Goal: Task Accomplishment & Management: Complete application form

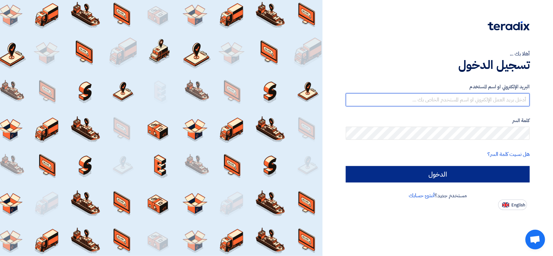
type input "[PERSON_NAME][EMAIL_ADDRESS][DOMAIN_NAME]"
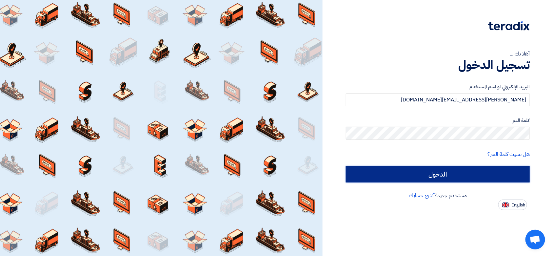
click at [414, 166] on input "الدخول" at bounding box center [438, 174] width 184 height 16
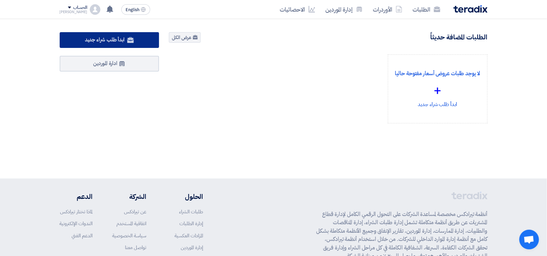
click at [130, 44] on link "ابدأ طلب شراء جديد" at bounding box center [110, 40] width 100 height 16
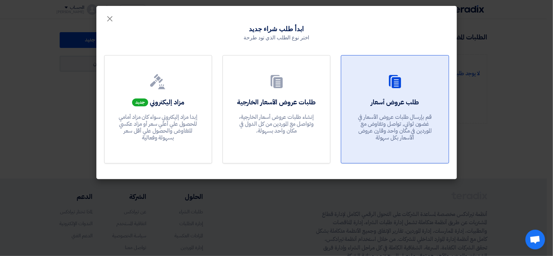
click at [410, 106] on div "طلب عروض أسعار قم بإرسال طلبات عروض الأسعار في غضون ثواني, تواصل وتفاوض مع المو…" at bounding box center [394, 120] width 91 height 47
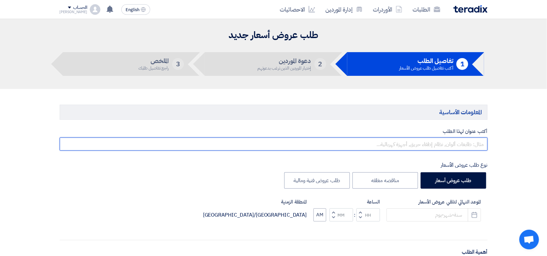
click at [395, 142] on input "text" at bounding box center [274, 143] width 428 height 13
type input "'"
type input "طلب عرض سعر"
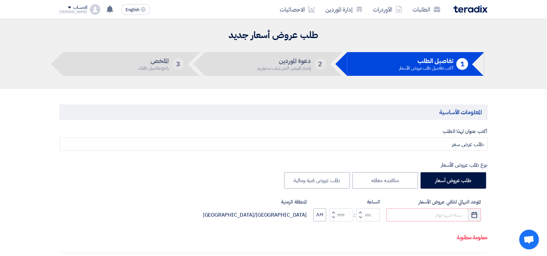
drag, startPoint x: 477, startPoint y: 212, endPoint x: 479, endPoint y: 218, distance: 5.7
click at [476, 212] on icon "Pick a date" at bounding box center [474, 215] width 7 height 7
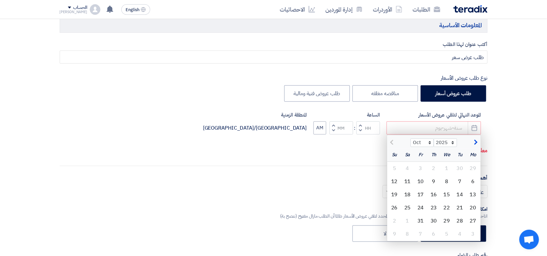
scroll to position [164, 0]
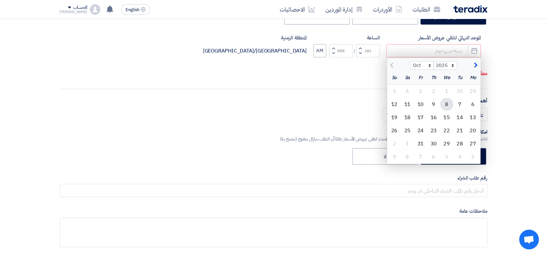
click at [448, 103] on div "8" at bounding box center [446, 104] width 13 height 13
type input "[DATE]"
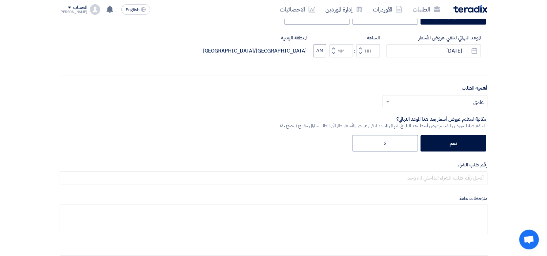
click at [357, 49] on button "Decrement hours" at bounding box center [360, 53] width 8 height 8
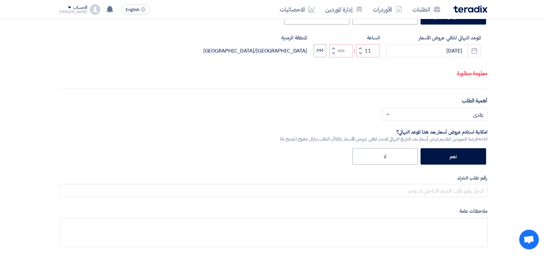
click at [332, 57] on button "Decrement minutes" at bounding box center [334, 53] width 8 height 8
type input "10"
type input "59"
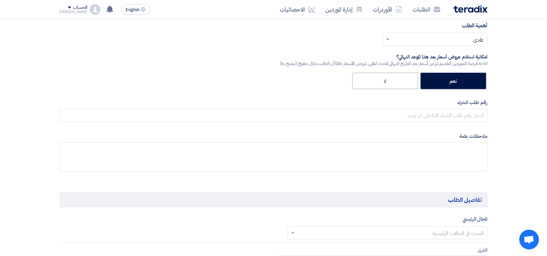
scroll to position [246, 0]
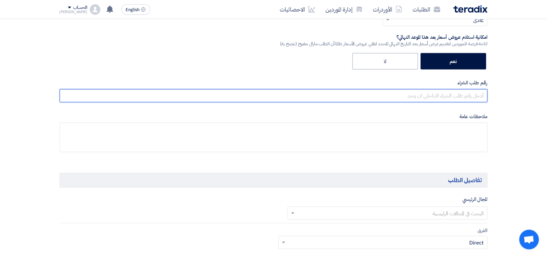
click at [450, 97] on input "text" at bounding box center [274, 95] width 428 height 13
click at [436, 96] on input "text" at bounding box center [274, 95] width 428 height 13
paste input "165497"
type input "165497"
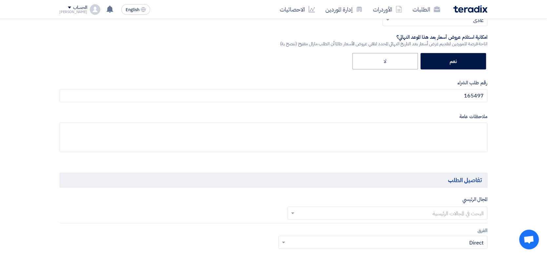
click at [363, 215] on input "text" at bounding box center [391, 213] width 187 height 11
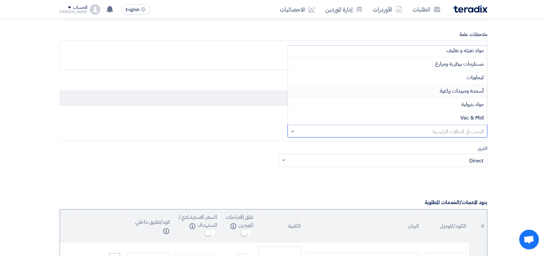
scroll to position [83, 0]
click at [358, 78] on div "كيماويات" at bounding box center [387, 77] width 199 height 13
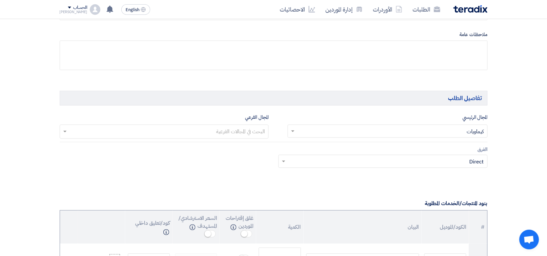
click at [200, 128] on input "text" at bounding box center [164, 132] width 203 height 11
click at [200, 131] on input "text" at bounding box center [164, 132] width 203 height 11
click at [202, 145] on div "مصنع التبريد" at bounding box center [164, 145] width 209 height 13
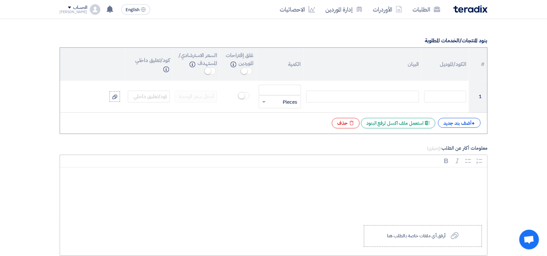
scroll to position [533, 0]
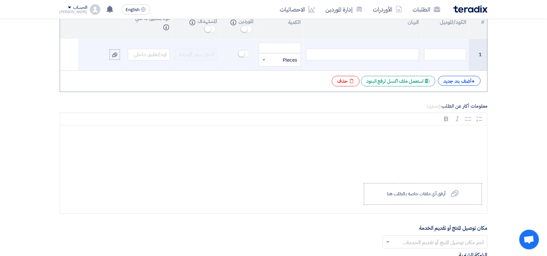
click at [355, 59] on div at bounding box center [362, 55] width 113 height 12
paste div
click at [280, 53] on input "100" at bounding box center [280, 48] width 42 height 10
type input "100"
click at [279, 57] on input "text" at bounding box center [284, 59] width 28 height 10
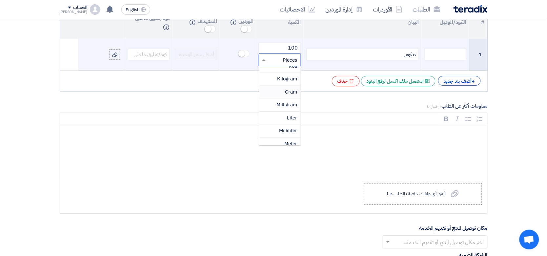
scroll to position [123, 0]
click at [277, 81] on span "Kilogram" at bounding box center [287, 78] width 20 height 7
click at [464, 81] on div "+ أضف بند جديد" at bounding box center [459, 81] width 43 height 10
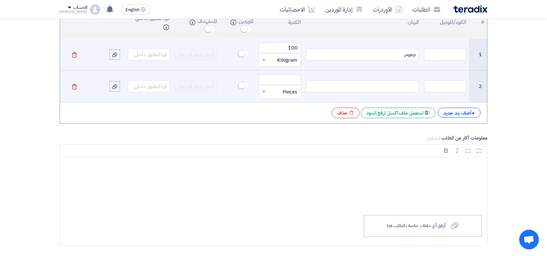
click at [412, 87] on div at bounding box center [362, 86] width 113 height 12
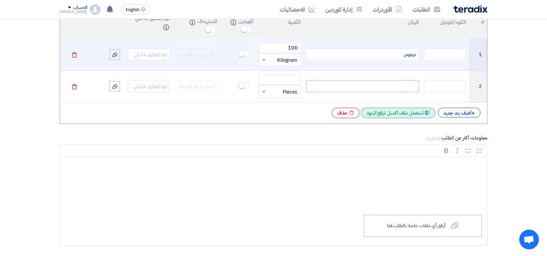
paste div
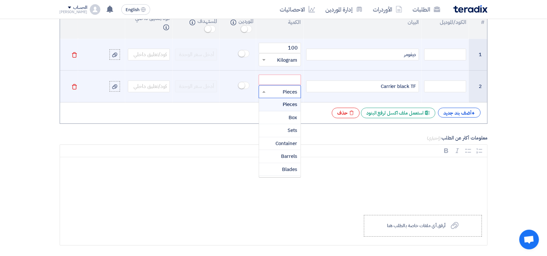
click at [289, 92] on input "text" at bounding box center [284, 91] width 28 height 10
click at [285, 151] on span "Kilogram" at bounding box center [287, 151] width 20 height 7
click at [279, 81] on input "number" at bounding box center [280, 79] width 42 height 10
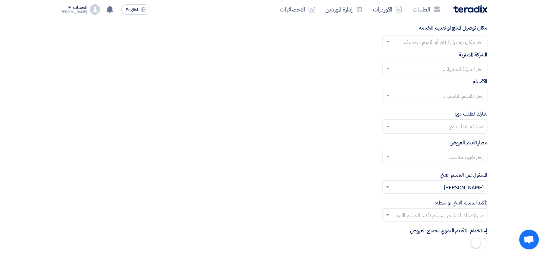
scroll to position [697, 0]
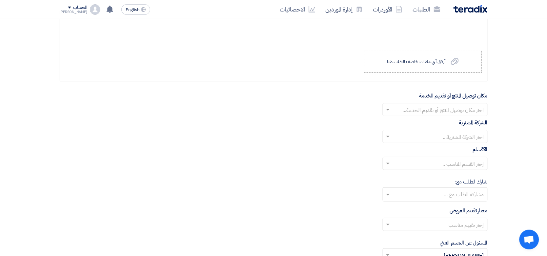
type input "300"
click at [395, 115] on input "text" at bounding box center [439, 110] width 92 height 11
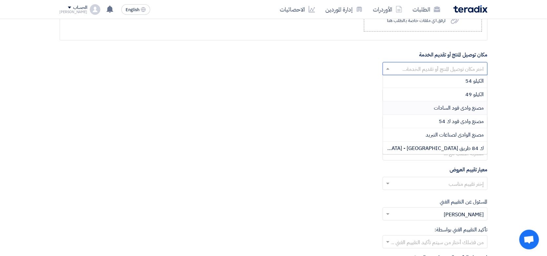
scroll to position [14, 0]
click at [414, 135] on div "مصنع الوادى لصناعات التبريد" at bounding box center [435, 135] width 104 height 13
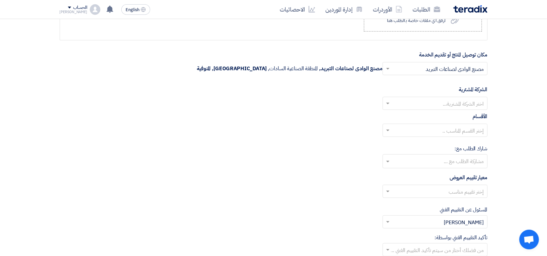
click at [394, 103] on input "text" at bounding box center [439, 104] width 92 height 11
click at [406, 118] on div "Wadi Group وادي جروب" at bounding box center [435, 116] width 104 height 13
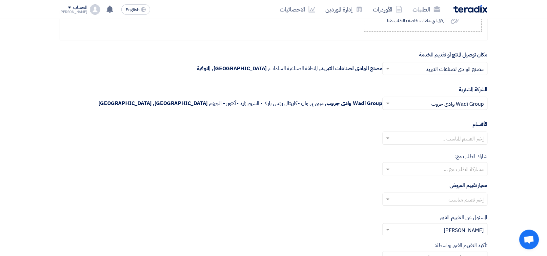
click at [405, 143] on input "text" at bounding box center [439, 138] width 92 height 11
click at [415, 154] on div "--" at bounding box center [435, 151] width 104 height 13
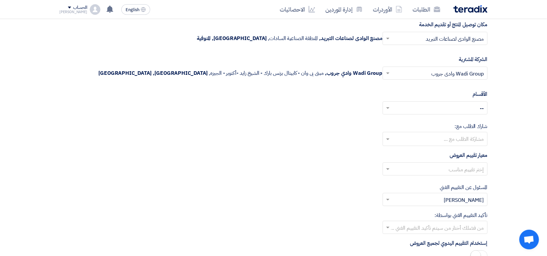
scroll to position [820, 0]
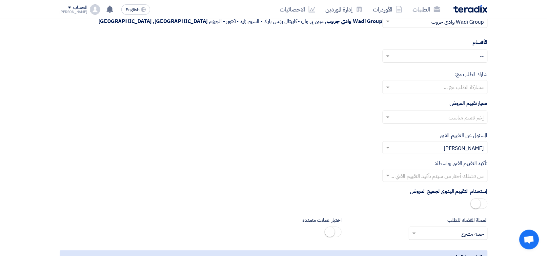
click at [408, 86] on input "text" at bounding box center [435, 87] width 98 height 11
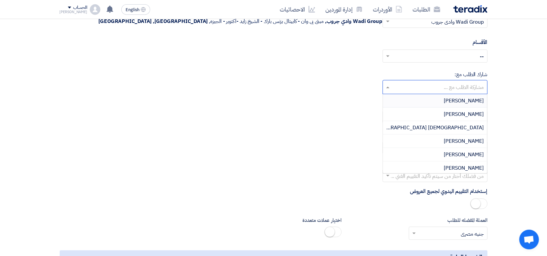
click at [332, 106] on div "معيار تقييم العروض إختر تقييم مناسب" at bounding box center [274, 114] width 428 height 30
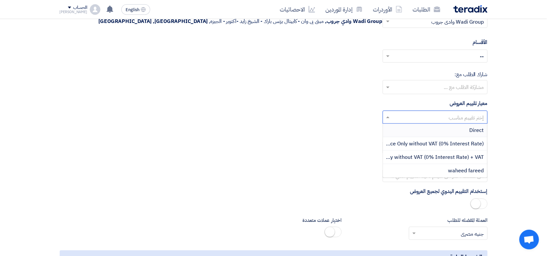
click at [391, 117] on span at bounding box center [387, 117] width 8 height 8
click at [397, 133] on div "Direct" at bounding box center [435, 130] width 104 height 13
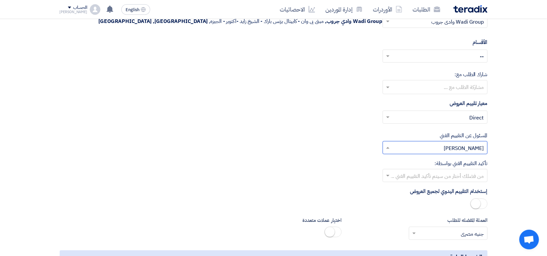
click at [399, 146] on input "text" at bounding box center [439, 148] width 92 height 11
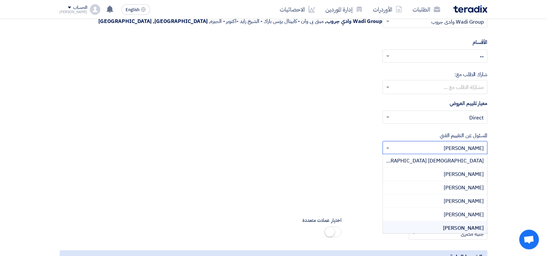
click at [314, 144] on div "المسئول عن التقييم الفني من فضلك إختر مقييم فني × [PERSON_NAME] × Adham [GEOGRA…" at bounding box center [274, 142] width 428 height 23
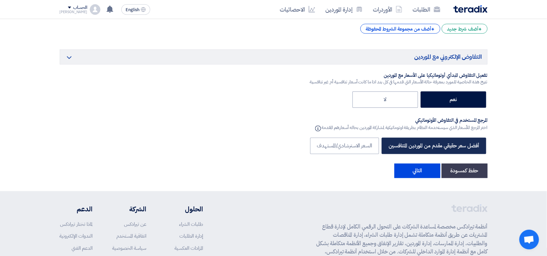
scroll to position [1148, 0]
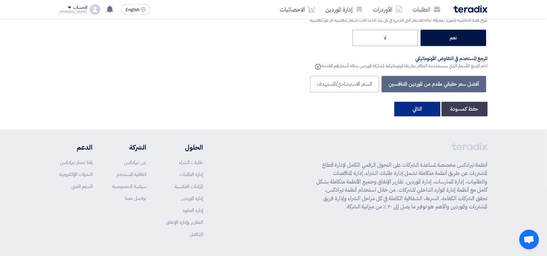
click at [420, 110] on button "التالي" at bounding box center [417, 109] width 46 height 14
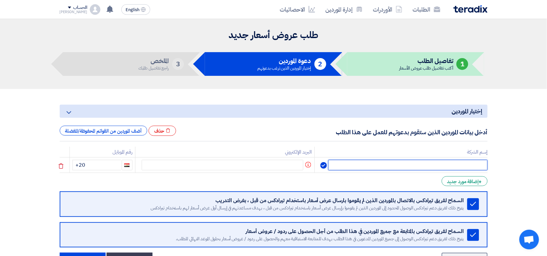
click at [402, 166] on input "text" at bounding box center [407, 165] width 159 height 10
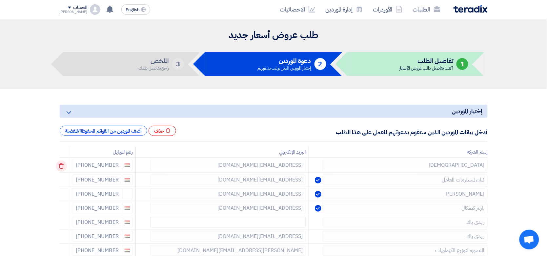
click at [62, 164] on icon at bounding box center [61, 165] width 11 height 11
click at [0, 0] on icon at bounding box center [0, 0] width 0 height 0
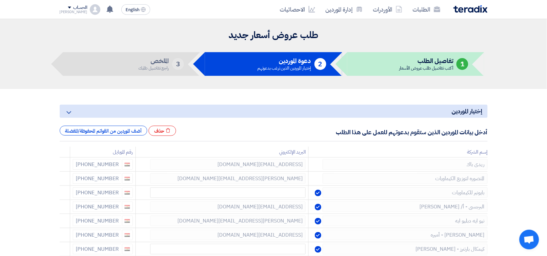
click at [61, 166] on use at bounding box center [61, 166] width 5 height 6
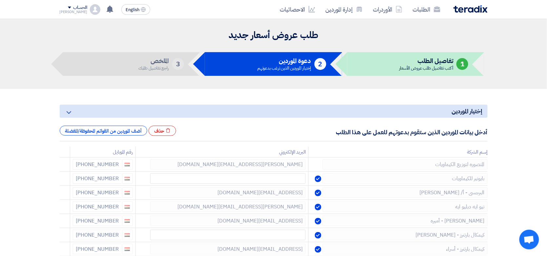
click at [0, 0] on use at bounding box center [0, 0] width 0 height 0
click at [61, 186] on td at bounding box center [65, 193] width 10 height 14
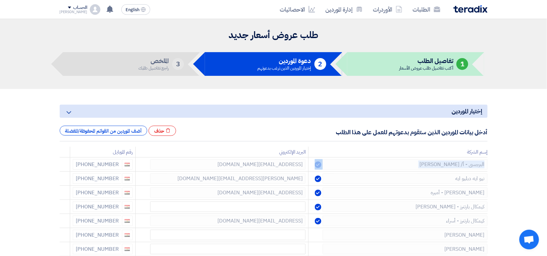
click at [0, 0] on use at bounding box center [0, 0] width 0 height 0
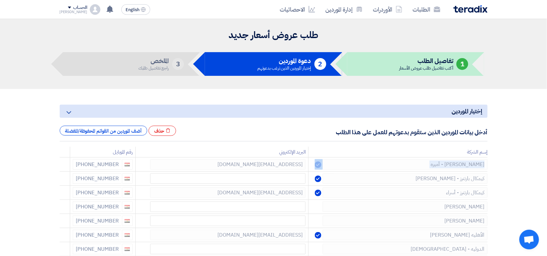
click at [0, 0] on use at bounding box center [0, 0] width 0 height 0
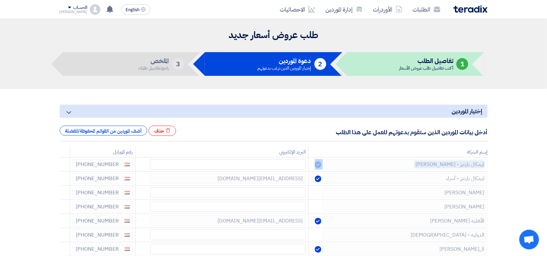
click at [0, 0] on use at bounding box center [0, 0] width 0 height 0
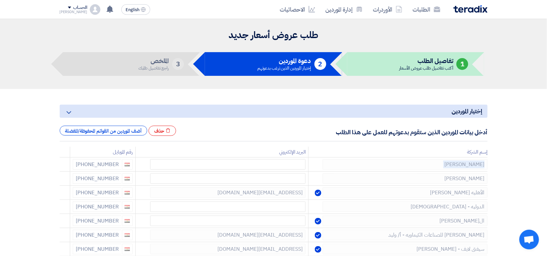
click at [0, 0] on use at bounding box center [0, 0] width 0 height 0
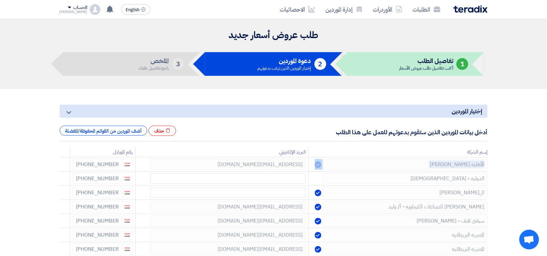
click at [0, 0] on use at bounding box center [0, 0] width 0 height 0
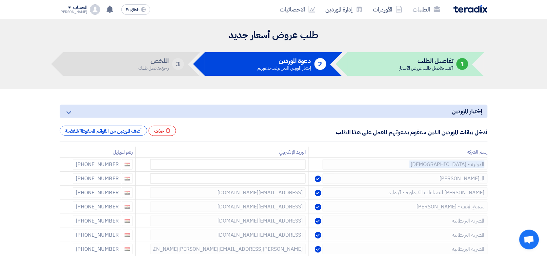
click at [0, 0] on use at bounding box center [0, 0] width 0 height 0
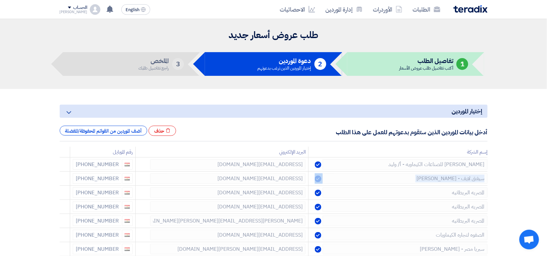
click at [0, 0] on use at bounding box center [0, 0] width 0 height 0
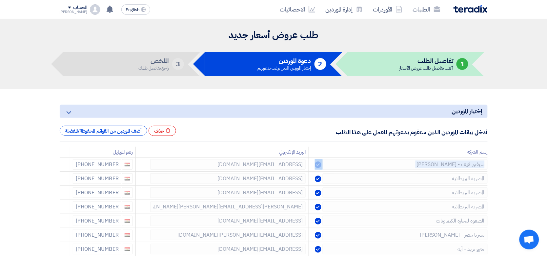
click at [0, 0] on use at bounding box center [0, 0] width 0 height 0
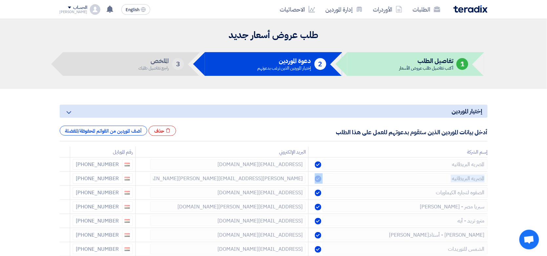
click at [0, 0] on use at bounding box center [0, 0] width 0 height 0
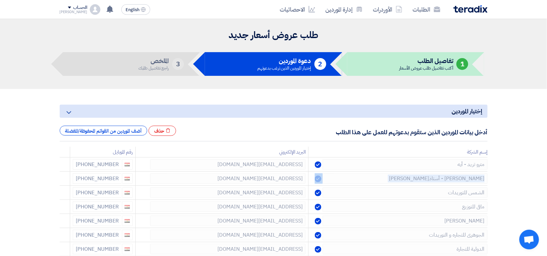
click at [0, 0] on use at bounding box center [0, 0] width 0 height 0
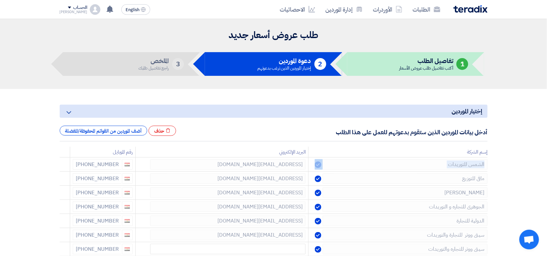
click at [0, 0] on use at bounding box center [0, 0] width 0 height 0
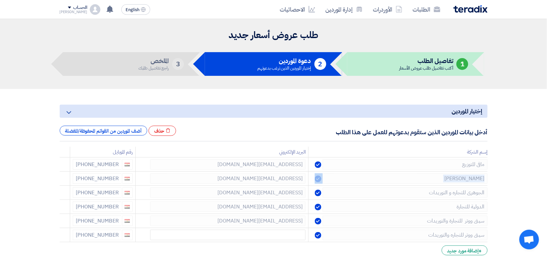
click at [0, 0] on use at bounding box center [0, 0] width 0 height 0
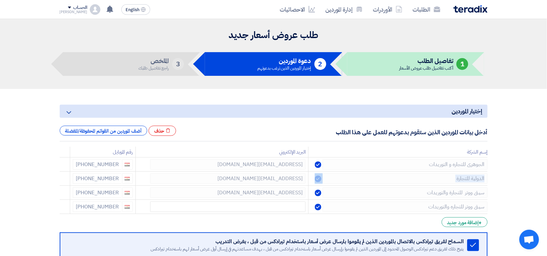
click at [0, 0] on use at bounding box center [0, 0] width 0 height 0
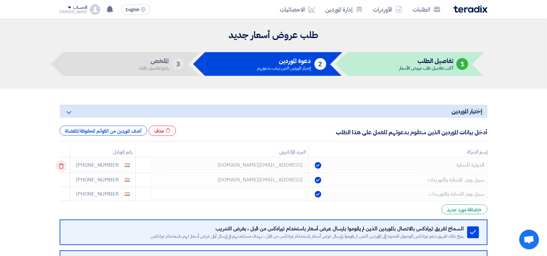
click at [60, 167] on icon at bounding box center [61, 165] width 11 height 11
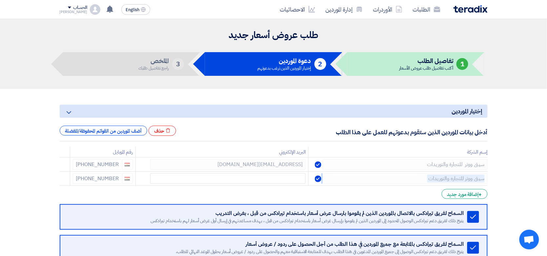
click at [0, 0] on icon at bounding box center [0, 0] width 0 height 0
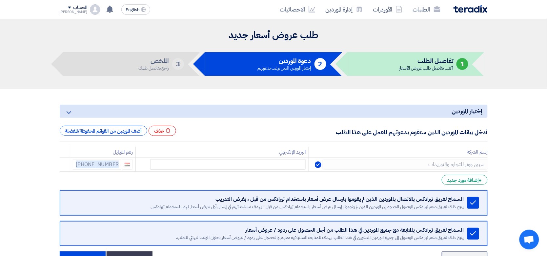
click at [0, 0] on icon at bounding box center [0, 0] width 0 height 0
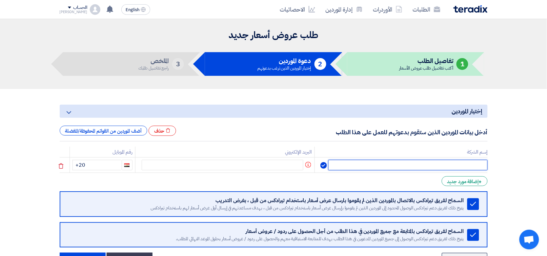
click at [405, 160] on input "text" at bounding box center [407, 165] width 159 height 10
type input "بيت الخبره"
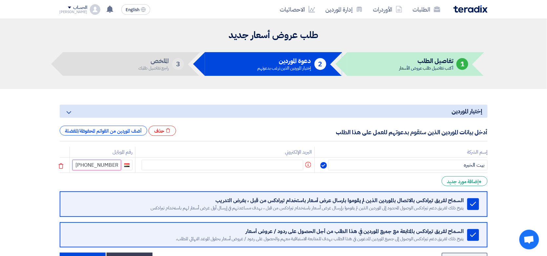
type input "[PHONE_NUMBER]"
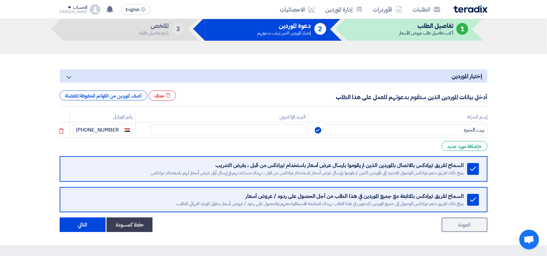
scroll to position [82, 0]
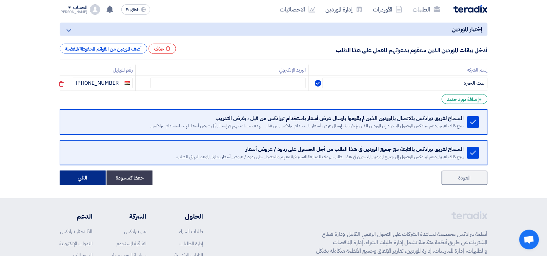
click at [81, 181] on button "التالي" at bounding box center [83, 178] width 46 height 14
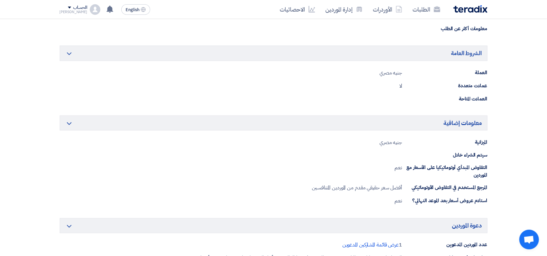
scroll to position [287, 0]
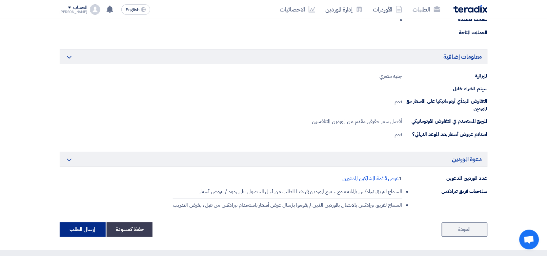
click at [71, 230] on button "إرسال الطلب" at bounding box center [83, 229] width 46 height 14
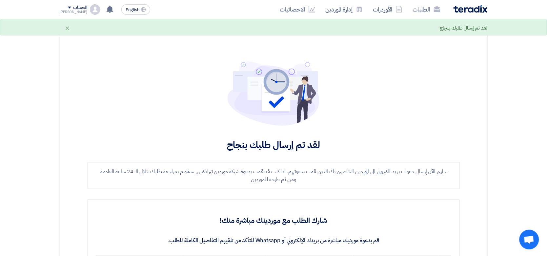
scroll to position [205, 0]
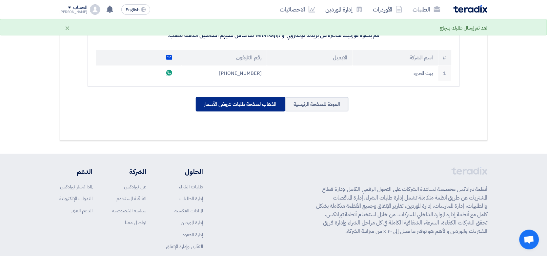
click at [266, 106] on div "الذهاب لصفحة طلبات عروض الأسعار" at bounding box center [241, 104] width 90 height 14
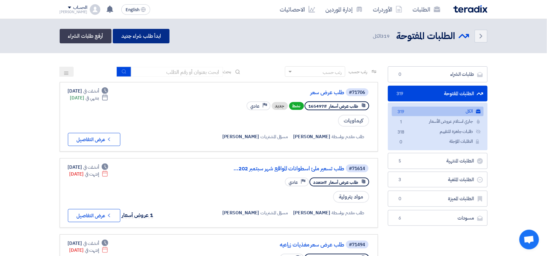
click at [148, 33] on link "ابدأ طلب شراء جديد" at bounding box center [141, 36] width 57 height 14
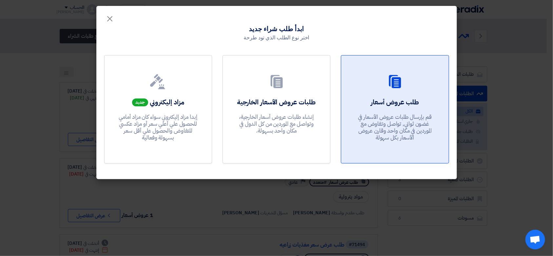
click at [376, 107] on div "طلب عروض أسعار قم بإرسال طلبات عروض الأسعار في غضون ثواني, تواصل وتفاوض مع المو…" at bounding box center [394, 120] width 91 height 47
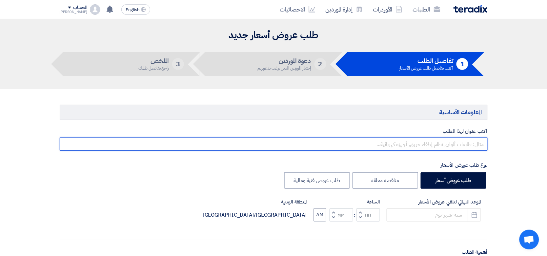
click at [425, 143] on input "text" at bounding box center [274, 143] width 428 height 13
type input "طلب تسعير [PERSON_NAME]"
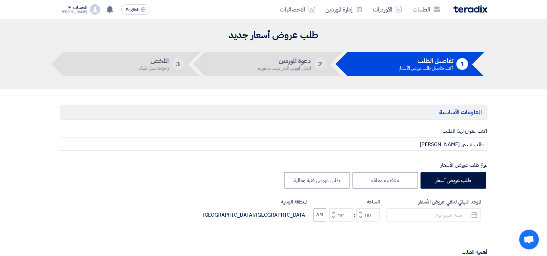
click at [482, 212] on div "الموعد النهائي لتلقي عروض الأسعار Pick a date الساعة Increment hours Decrement …" at bounding box center [274, 215] width 428 height 34
click at [477, 218] on icon "Pick a date" at bounding box center [474, 215] width 7 height 7
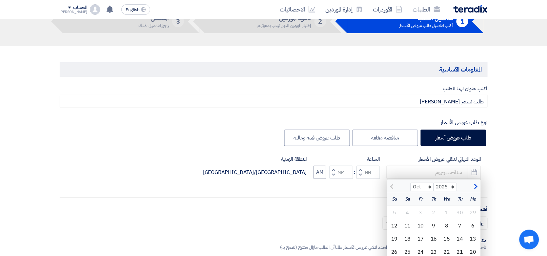
scroll to position [123, 0]
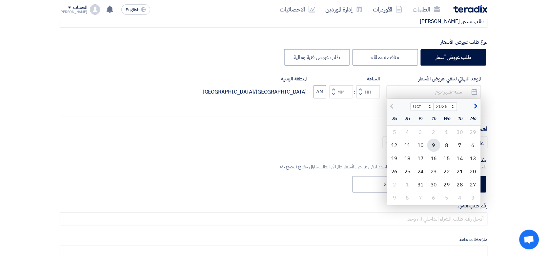
click at [436, 144] on div "9" at bounding box center [433, 145] width 13 height 13
type input "[DATE]"
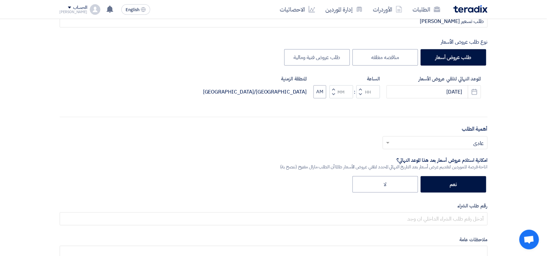
click at [358, 92] on button "Decrement hours" at bounding box center [360, 94] width 8 height 8
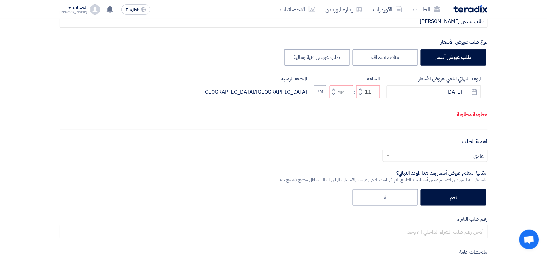
click at [337, 98] on button "Decrement minutes" at bounding box center [334, 94] width 8 height 8
type input "10"
type input "59"
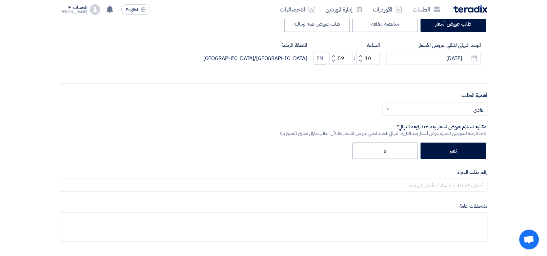
scroll to position [205, 0]
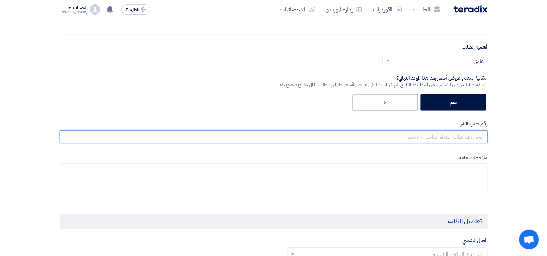
click at [428, 133] on input "text" at bounding box center [274, 136] width 428 height 13
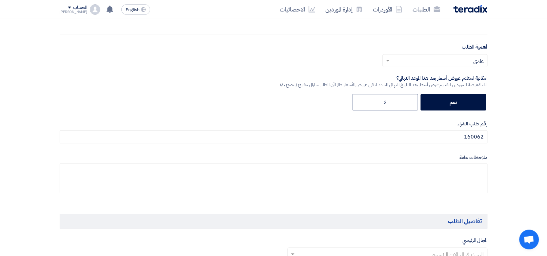
click at [383, 126] on label "رقم طلب الشراء" at bounding box center [274, 124] width 428 height 8
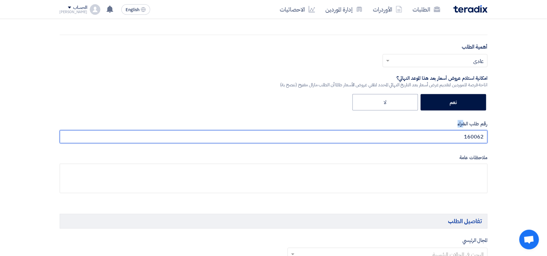
click at [408, 135] on input "160062" at bounding box center [274, 136] width 428 height 13
paste input "5497/"
type input "165497/2"
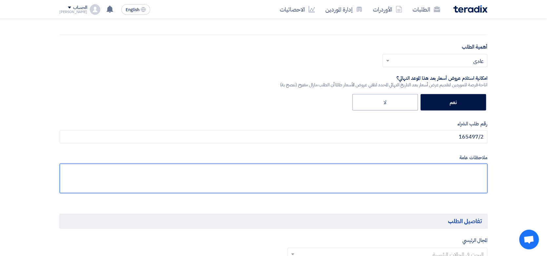
click at [434, 180] on textarea at bounding box center [274, 179] width 428 height 30
type textarea "تكون الشكاره الحر تداولها وليس المدعمه"
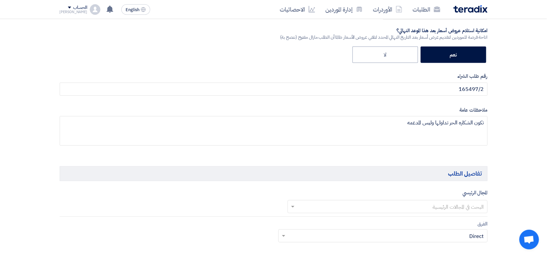
scroll to position [292, 0]
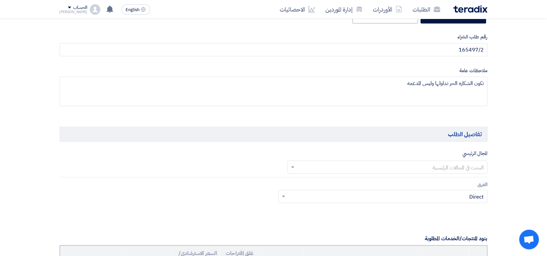
click at [422, 164] on input "text" at bounding box center [391, 167] width 187 height 11
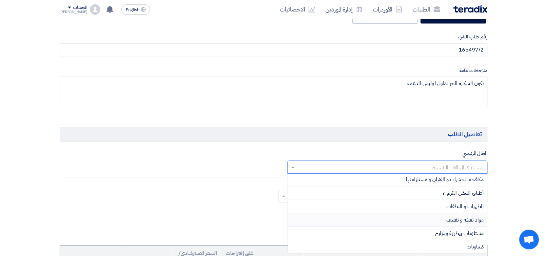
scroll to position [83, 0]
click at [409, 217] on div "أسمدة ومبيدات زراعية" at bounding box center [387, 218] width 199 height 13
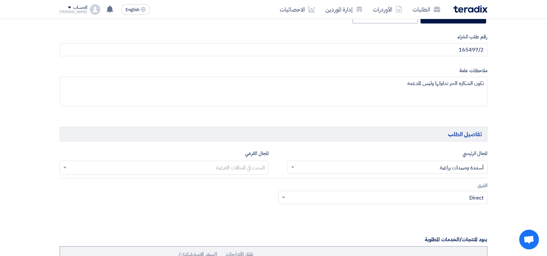
click at [239, 166] on input "text" at bounding box center [164, 168] width 203 height 11
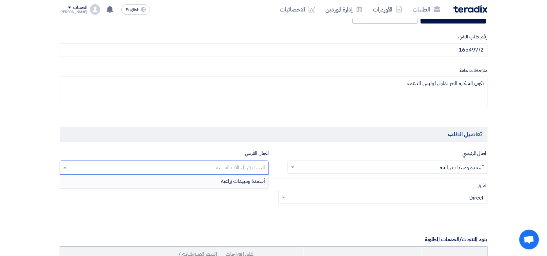
click at [243, 183] on span "أسمدة ومبيدات زراعية" at bounding box center [243, 181] width 44 height 8
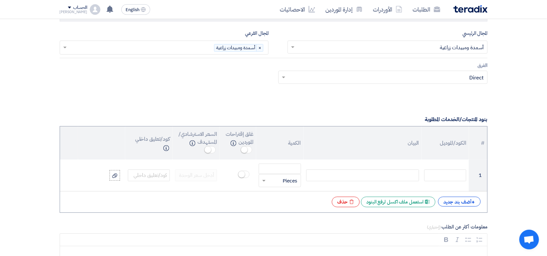
scroll to position [415, 0]
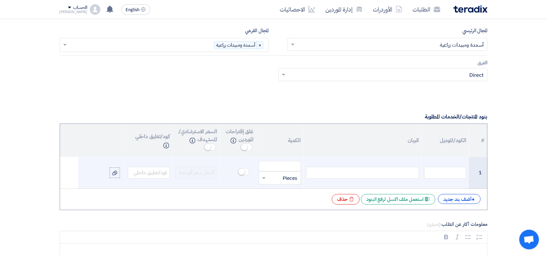
click at [371, 175] on div at bounding box center [362, 173] width 113 height 12
click at [289, 182] on input "text" at bounding box center [284, 177] width 28 height 10
type input "1000"
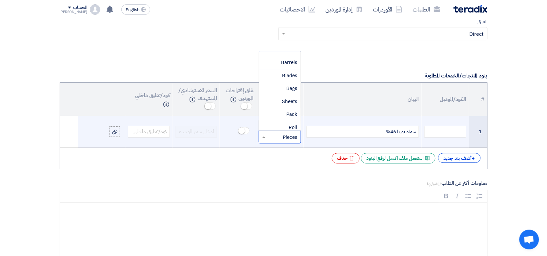
scroll to position [82, 0]
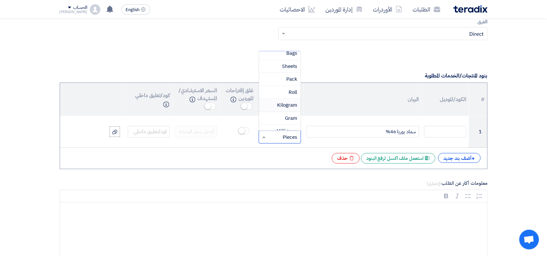
click at [274, 107] on div "Kilogram" at bounding box center [279, 105] width 41 height 13
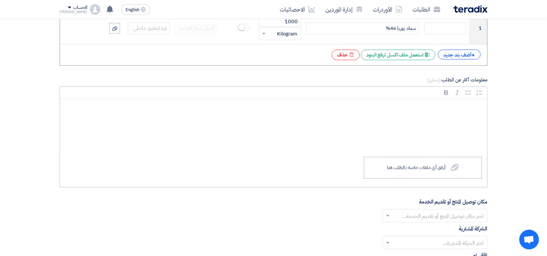
scroll to position [579, 0]
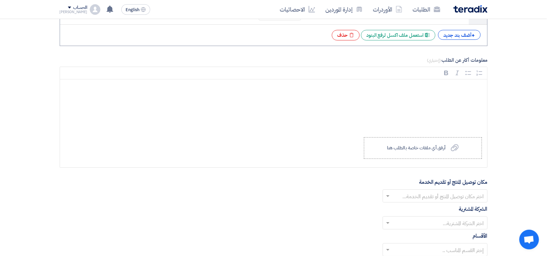
click at [410, 195] on input "text" at bounding box center [439, 196] width 92 height 11
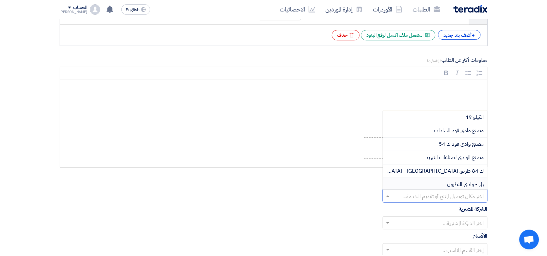
scroll to position [41, 0]
click at [420, 148] on div "مصنع الوادى لصناعات التبريد" at bounding box center [435, 142] width 104 height 13
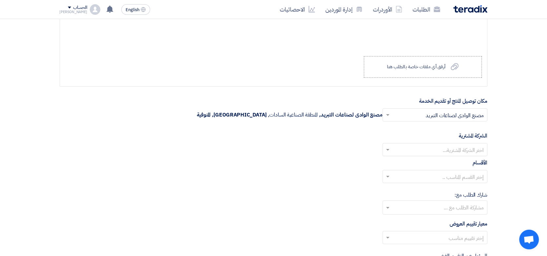
scroll to position [661, 0]
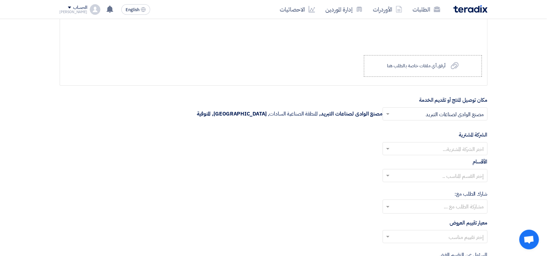
click at [417, 147] on input "text" at bounding box center [439, 149] width 92 height 11
click at [423, 162] on div "Wadi Group وادي جروب" at bounding box center [435, 161] width 104 height 13
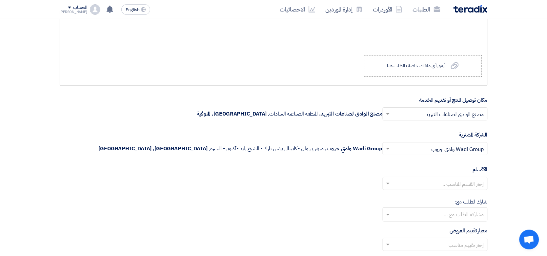
click at [419, 185] on input "text" at bounding box center [439, 184] width 92 height 11
click at [433, 198] on div "--" at bounding box center [435, 196] width 104 height 13
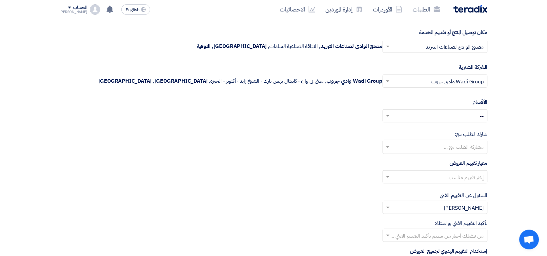
scroll to position [784, 0]
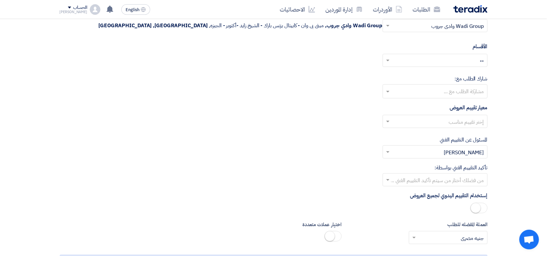
click at [426, 116] on div "معيار تقييم العروض إختر تقييم مناسب" at bounding box center [274, 119] width 428 height 30
click at [432, 123] on input "text" at bounding box center [439, 122] width 92 height 11
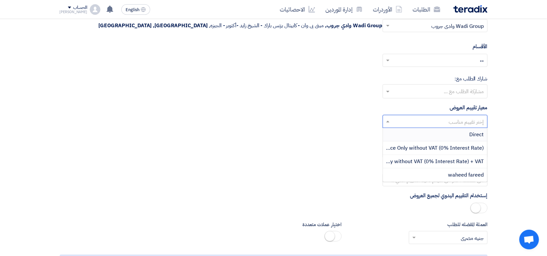
click at [445, 138] on div "Direct" at bounding box center [435, 134] width 104 height 13
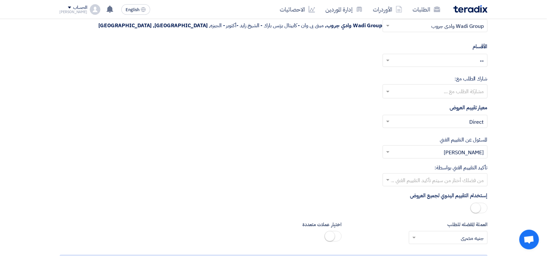
click at [435, 175] on div "من فضلك أختار من سيتم تأكيد التقييم الفني ..." at bounding box center [435, 179] width 105 height 13
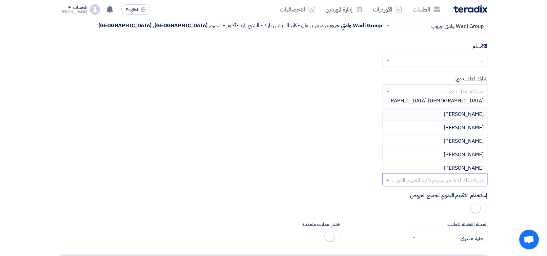
click at [237, 146] on div "المسئول عن التقييم الفني من فضلك إختر مقييم فني × [PERSON_NAME] ×" at bounding box center [274, 147] width 428 height 23
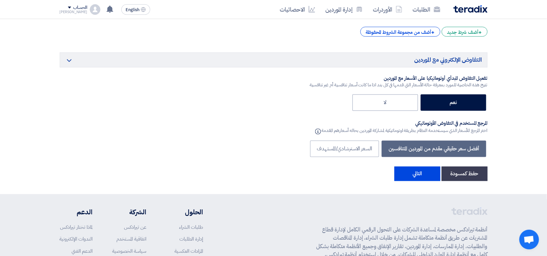
scroll to position [1112, 0]
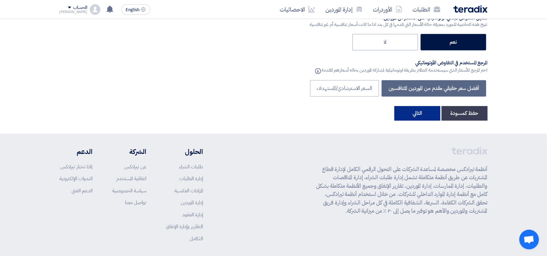
click at [423, 120] on button "التالي" at bounding box center [417, 113] width 46 height 14
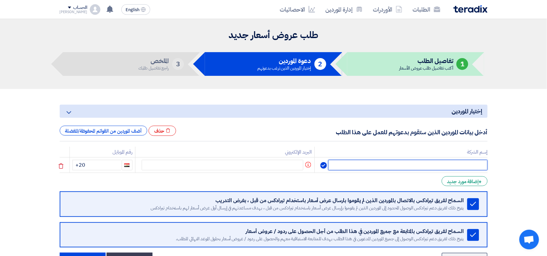
click at [376, 163] on input "text" at bounding box center [407, 165] width 159 height 10
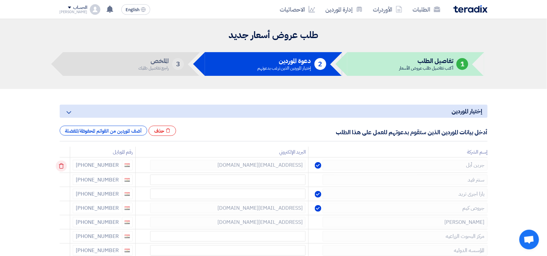
click at [63, 163] on icon at bounding box center [61, 165] width 11 height 11
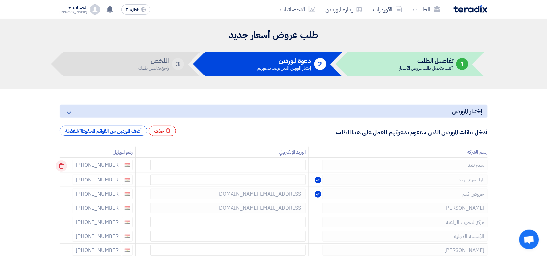
click at [64, 165] on use at bounding box center [61, 166] width 5 height 6
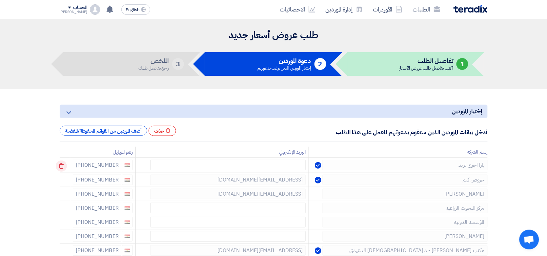
click at [62, 165] on icon at bounding box center [61, 165] width 11 height 11
click at [0, 0] on icon at bounding box center [0, 0] width 0 height 0
click at [62, 187] on td at bounding box center [65, 194] width 10 height 14
click at [0, 0] on icon at bounding box center [0, 0] width 0 height 0
click at [62, 201] on td at bounding box center [65, 208] width 10 height 14
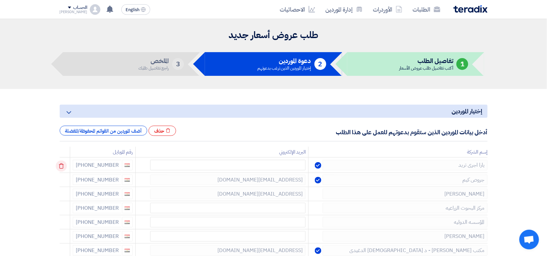
click at [0, 0] on icon at bounding box center [0, 0] width 0 height 0
click at [62, 215] on td at bounding box center [65, 222] width 10 height 14
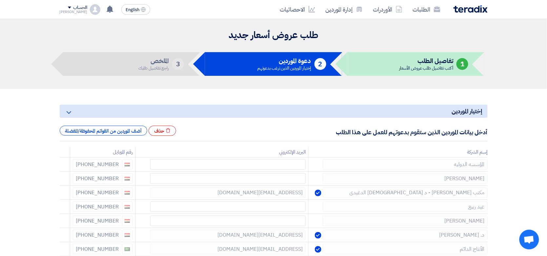
click at [0, 0] on icon at bounding box center [0, 0] width 0 height 0
click at [62, 171] on td at bounding box center [65, 178] width 10 height 14
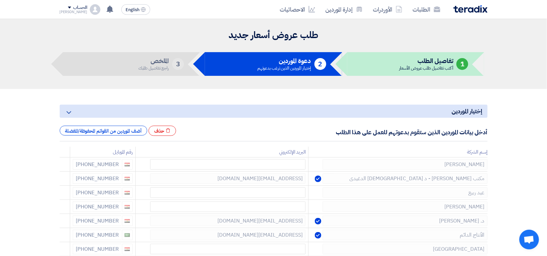
click at [0, 0] on icon at bounding box center [0, 0] width 0 height 0
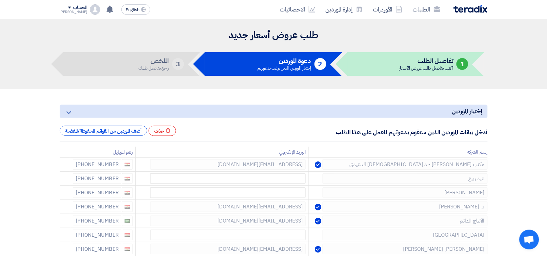
click at [0, 0] on icon at bounding box center [0, 0] width 0 height 0
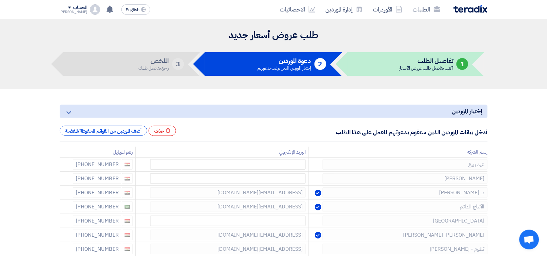
click at [0, 0] on icon at bounding box center [0, 0] width 0 height 0
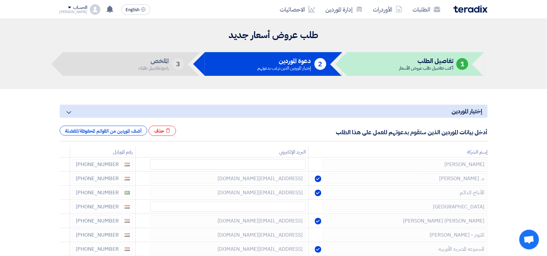
click at [0, 0] on icon at bounding box center [0, 0] width 0 height 0
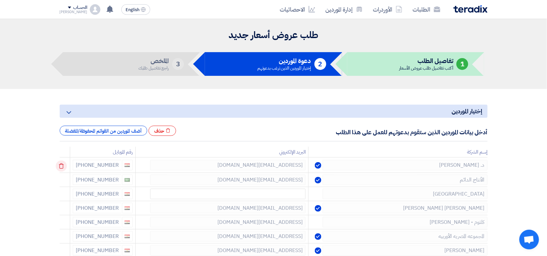
click at [62, 165] on use at bounding box center [61, 166] width 5 height 6
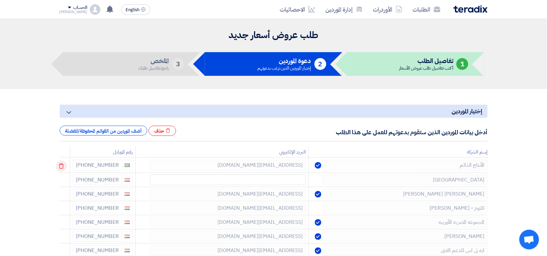
click at [63, 164] on icon at bounding box center [61, 165] width 11 height 11
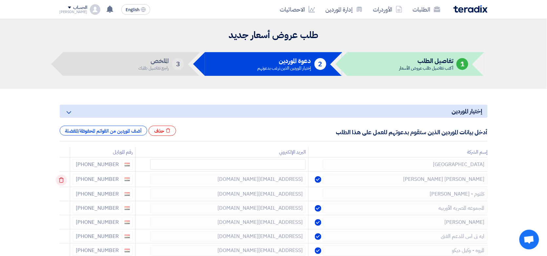
click at [61, 180] on icon at bounding box center [61, 179] width 11 height 11
click at [62, 181] on icon at bounding box center [61, 179] width 11 height 11
click at [0, 0] on icon at bounding box center [0, 0] width 0 height 0
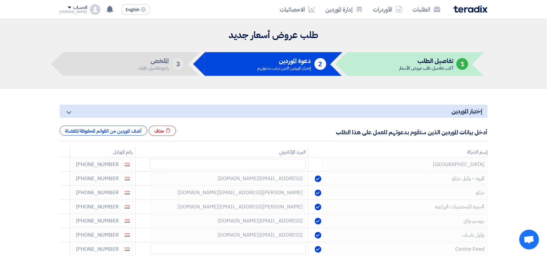
click at [0, 0] on icon at bounding box center [0, 0] width 0 height 0
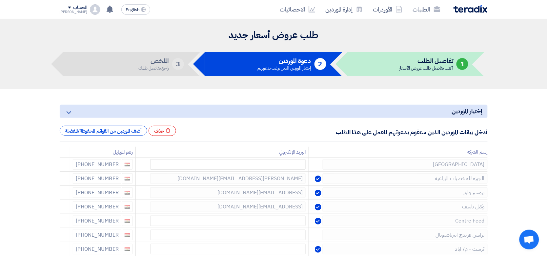
click at [0, 0] on icon at bounding box center [0, 0] width 0 height 0
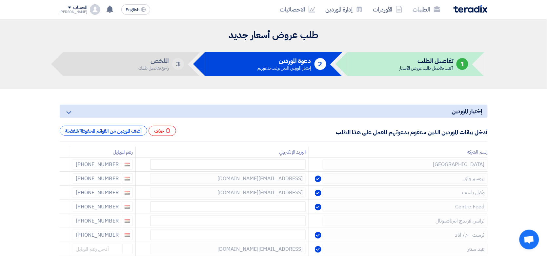
click at [0, 0] on icon at bounding box center [0, 0] width 0 height 0
click at [62, 186] on td at bounding box center [65, 193] width 10 height 14
click at [0, 0] on icon at bounding box center [0, 0] width 0 height 0
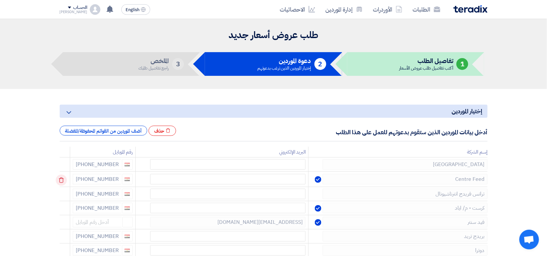
click at [63, 179] on icon at bounding box center [61, 179] width 11 height 11
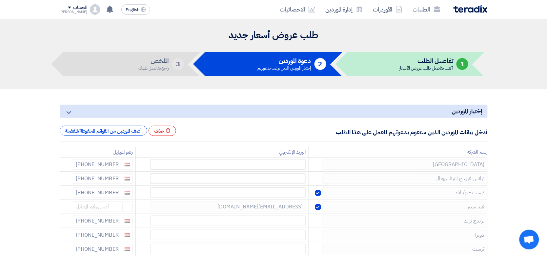
click at [0, 0] on icon at bounding box center [0, 0] width 0 height 0
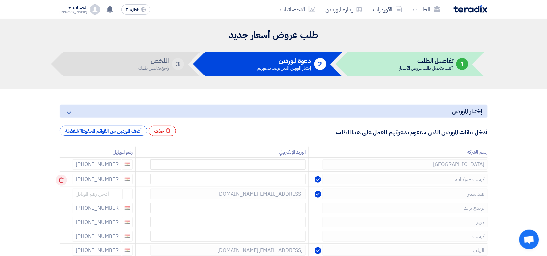
click at [63, 179] on use at bounding box center [61, 180] width 5 height 6
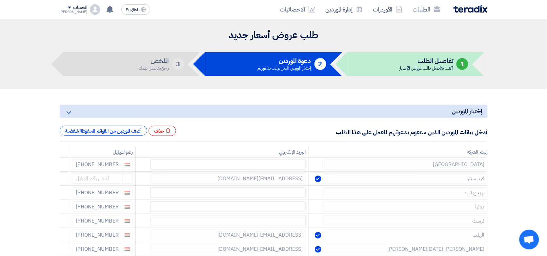
click at [0, 0] on use at bounding box center [0, 0] width 0 height 0
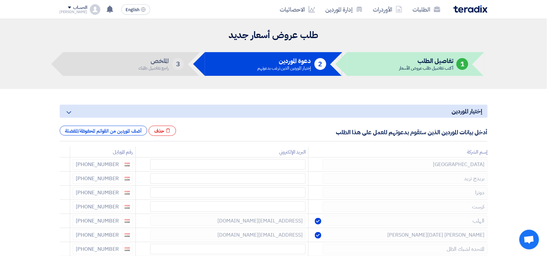
click at [0, 0] on use at bounding box center [0, 0] width 0 height 0
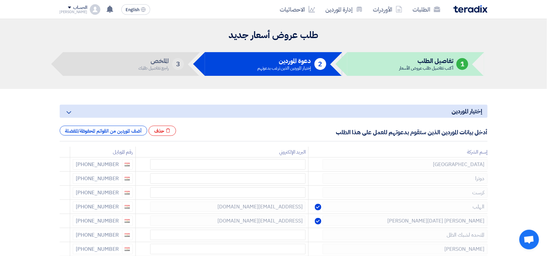
click at [0, 0] on use at bounding box center [0, 0] width 0 height 0
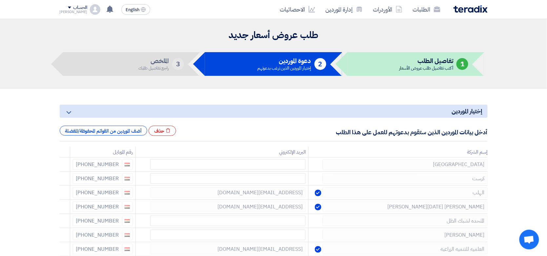
click at [0, 0] on use at bounding box center [0, 0] width 0 height 0
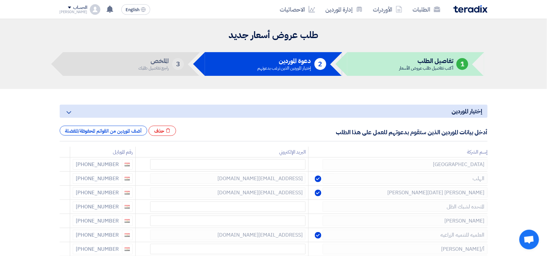
click at [0, 0] on use at bounding box center [0, 0] width 0 height 0
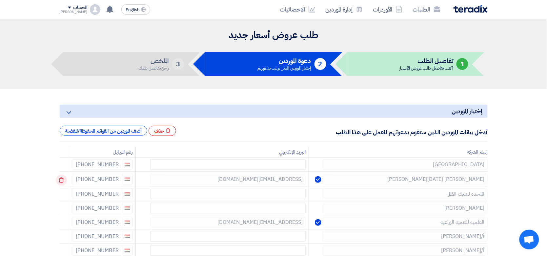
click at [63, 179] on use at bounding box center [61, 180] width 5 height 6
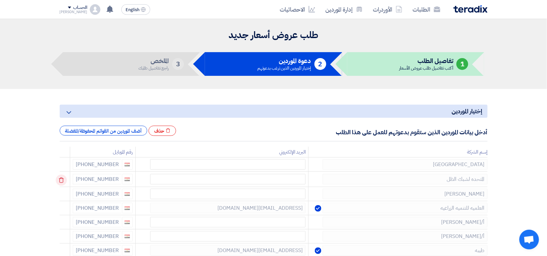
click at [63, 178] on use at bounding box center [61, 180] width 5 height 6
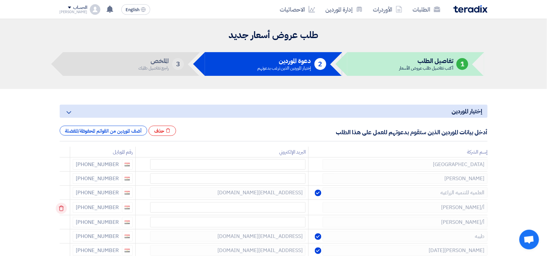
click at [63, 210] on icon at bounding box center [61, 208] width 11 height 11
click at [0, 0] on icon at bounding box center [0, 0] width 0 height 0
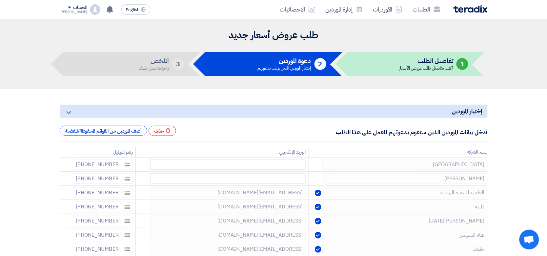
click at [0, 0] on icon at bounding box center [0, 0] width 0 height 0
click at [63, 208] on icon at bounding box center [61, 208] width 11 height 11
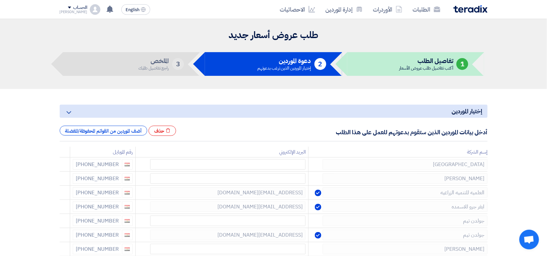
click at [0, 0] on icon at bounding box center [0, 0] width 0 height 0
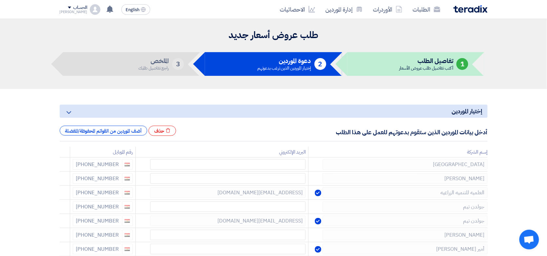
click at [0, 0] on icon at bounding box center [0, 0] width 0 height 0
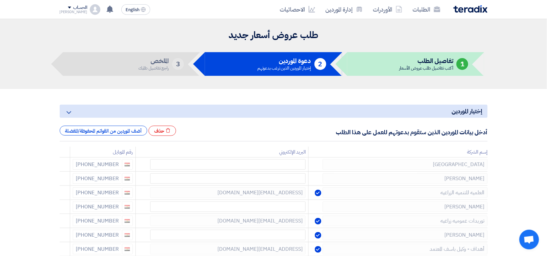
click at [0, 0] on icon at bounding box center [0, 0] width 0 height 0
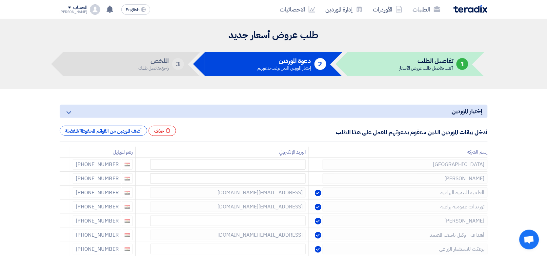
click at [0, 0] on icon at bounding box center [0, 0] width 0 height 0
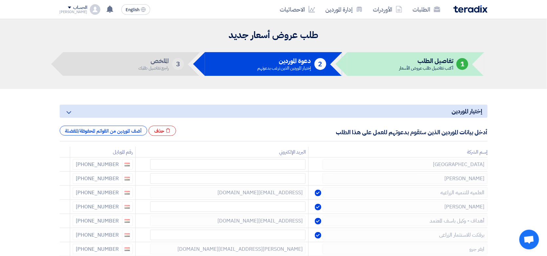
click at [0, 0] on icon at bounding box center [0, 0] width 0 height 0
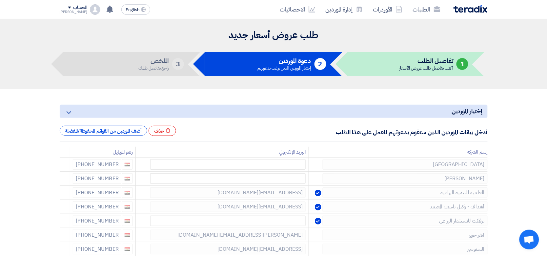
click at [0, 0] on icon at bounding box center [0, 0] width 0 height 0
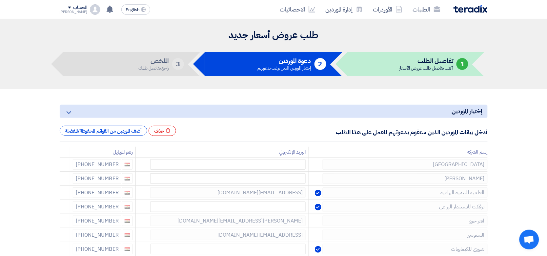
click at [0, 0] on icon at bounding box center [0, 0] width 0 height 0
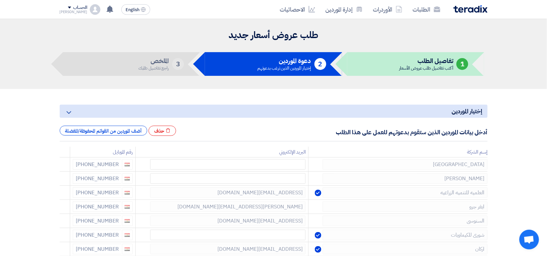
click at [0, 0] on icon at bounding box center [0, 0] width 0 height 0
click at [63, 220] on icon at bounding box center [61, 222] width 11 height 11
click at [0, 0] on icon at bounding box center [0, 0] width 0 height 0
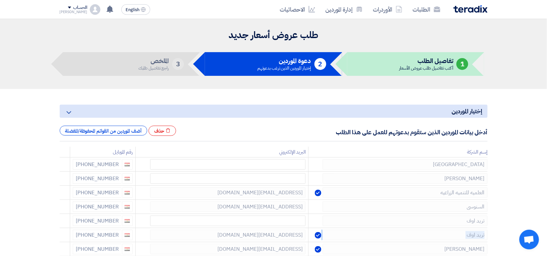
click at [63, 230] on div at bounding box center [65, 235] width 5 height 10
click at [63, 244] on div at bounding box center [65, 249] width 5 height 10
click at [0, 0] on icon at bounding box center [0, 0] width 0 height 0
click at [63, 220] on icon at bounding box center [61, 222] width 11 height 11
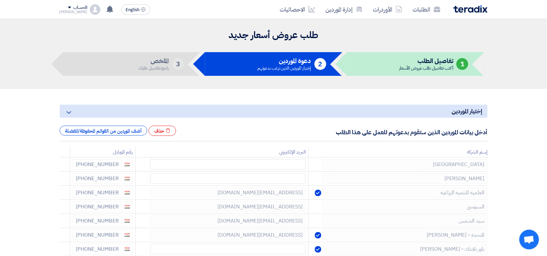
click at [0, 0] on icon at bounding box center [0, 0] width 0 height 0
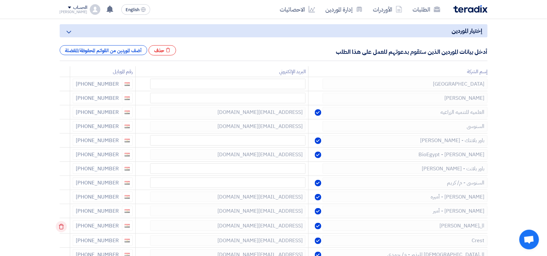
scroll to position [82, 0]
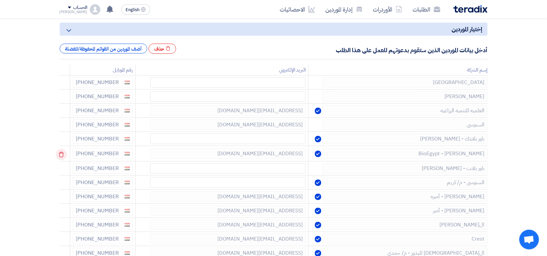
click at [62, 157] on icon at bounding box center [61, 154] width 11 height 11
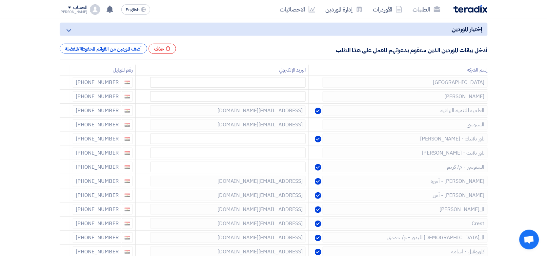
click at [0, 0] on icon at bounding box center [0, 0] width 0 height 0
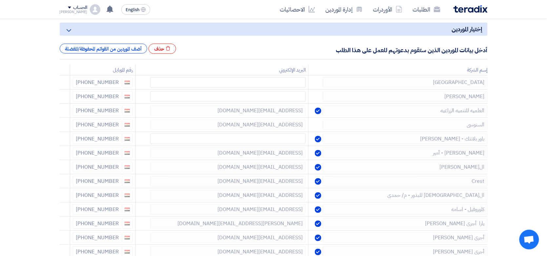
click at [0, 0] on icon at bounding box center [0, 0] width 0 height 0
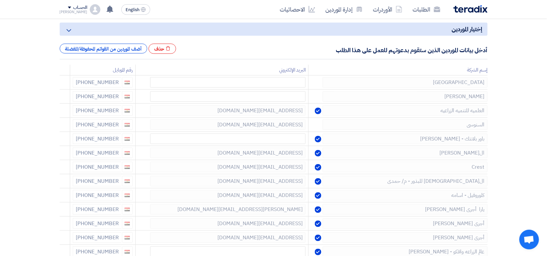
click at [0, 0] on icon at bounding box center [0, 0] width 0 height 0
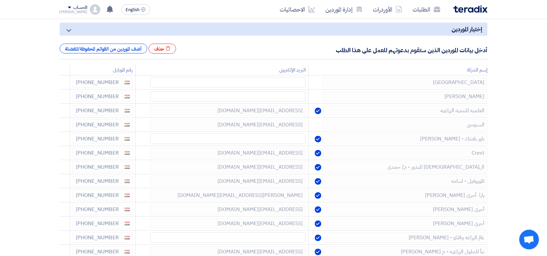
click at [0, 0] on icon at bounding box center [0, 0] width 0 height 0
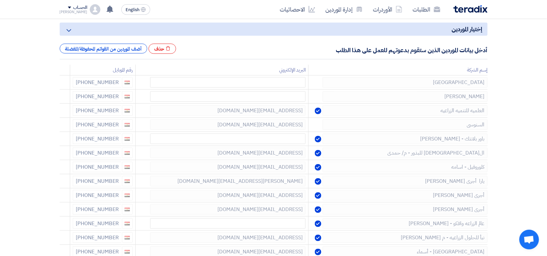
click at [0, 0] on icon at bounding box center [0, 0] width 0 height 0
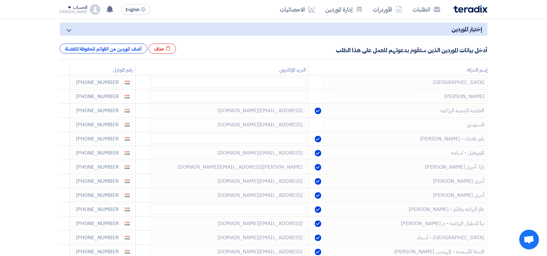
click at [0, 0] on icon at bounding box center [0, 0] width 0 height 0
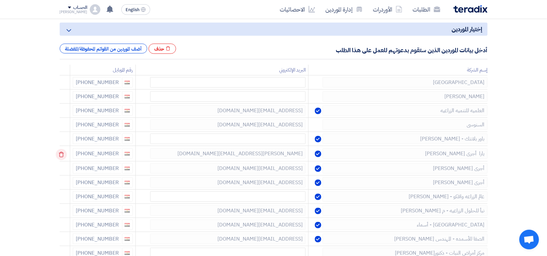
click at [62, 156] on icon at bounding box center [61, 154] width 11 height 11
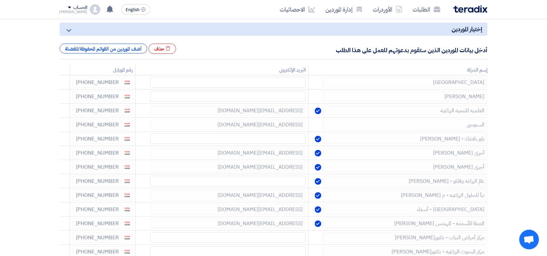
click at [0, 0] on icon at bounding box center [0, 0] width 0 height 0
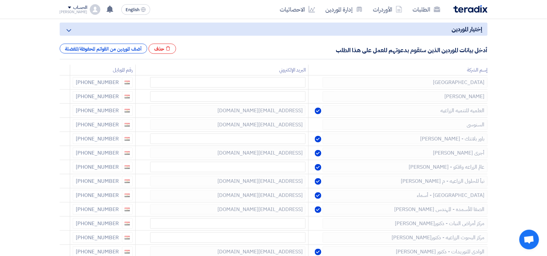
click at [0, 0] on icon at bounding box center [0, 0] width 0 height 0
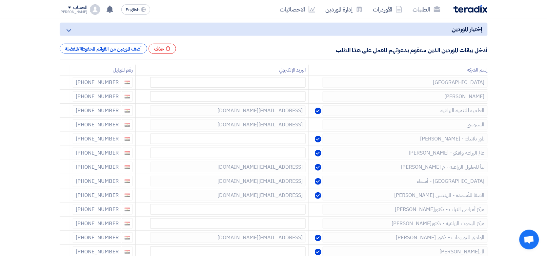
click at [0, 0] on icon at bounding box center [0, 0] width 0 height 0
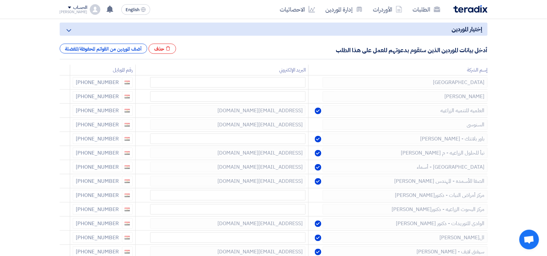
click at [0, 0] on icon at bounding box center [0, 0] width 0 height 0
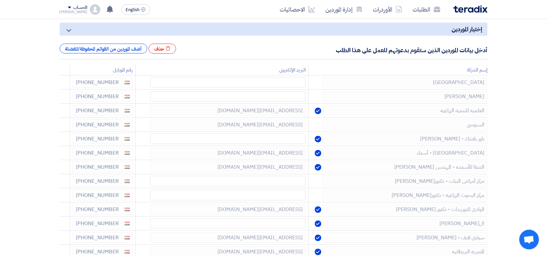
click at [0, 0] on icon at bounding box center [0, 0] width 0 height 0
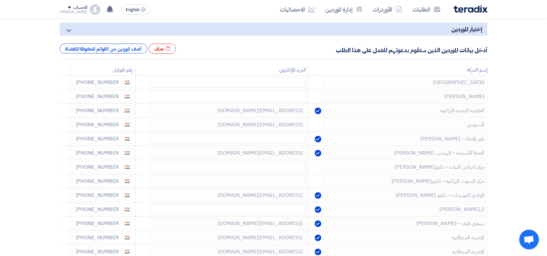
click at [0, 0] on icon at bounding box center [0, 0] width 0 height 0
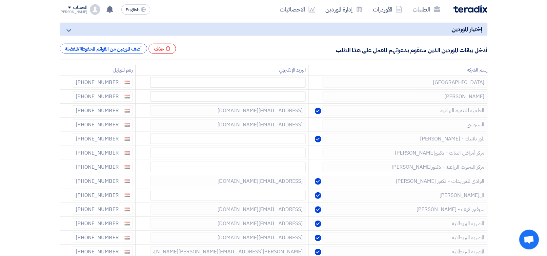
click at [0, 0] on icon at bounding box center [0, 0] width 0 height 0
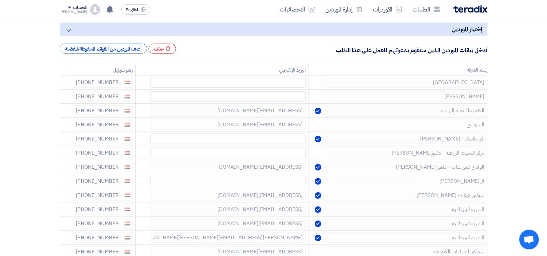
click at [0, 0] on icon at bounding box center [0, 0] width 0 height 0
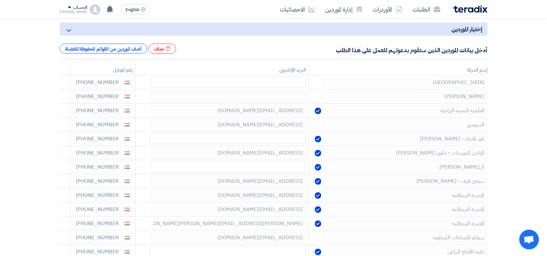
click at [0, 0] on icon at bounding box center [0, 0] width 0 height 0
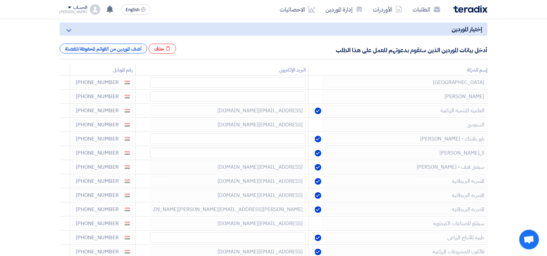
click at [0, 0] on icon at bounding box center [0, 0] width 0 height 0
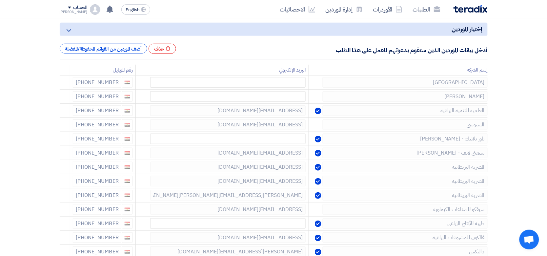
click at [0, 0] on icon at bounding box center [0, 0] width 0 height 0
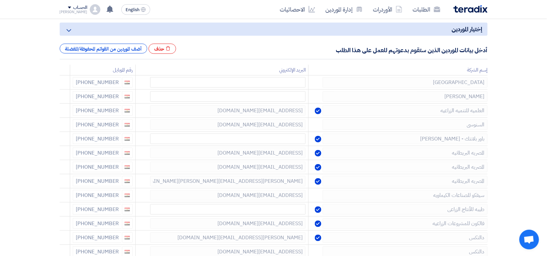
click at [0, 0] on icon at bounding box center [0, 0] width 0 height 0
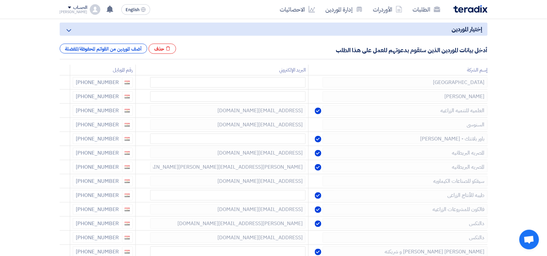
click at [0, 0] on icon at bounding box center [0, 0] width 0 height 0
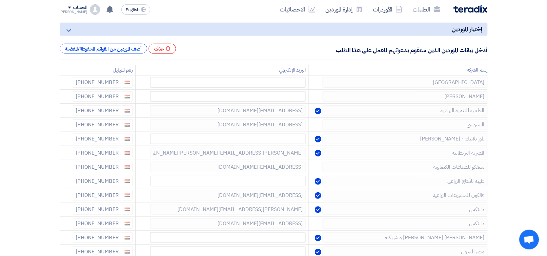
click at [0, 0] on icon at bounding box center [0, 0] width 0 height 0
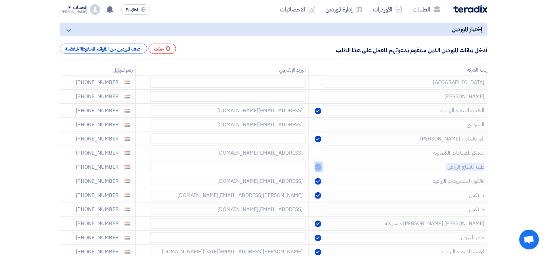
click at [0, 0] on icon at bounding box center [0, 0] width 0 height 0
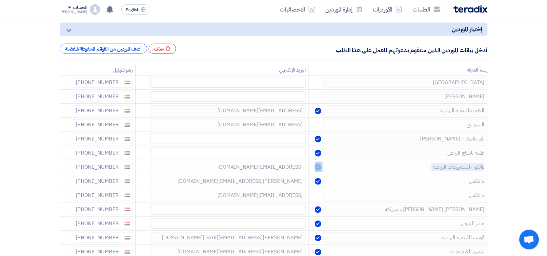
click at [0, 0] on icon at bounding box center [0, 0] width 0 height 0
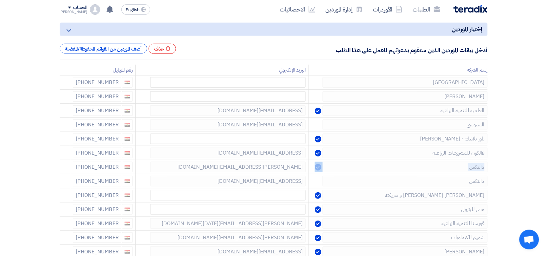
click at [0, 0] on icon at bounding box center [0, 0] width 0 height 0
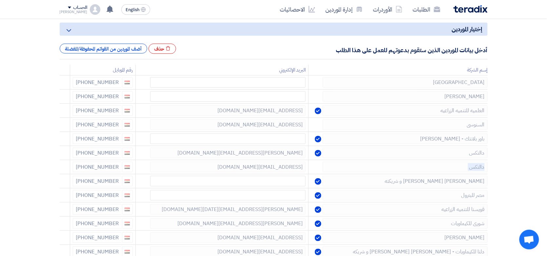
click at [0, 0] on icon at bounding box center [0, 0] width 0 height 0
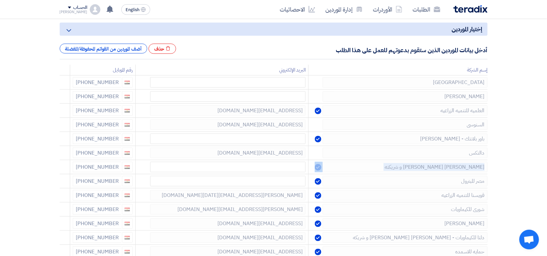
click at [0, 0] on icon at bounding box center [0, 0] width 0 height 0
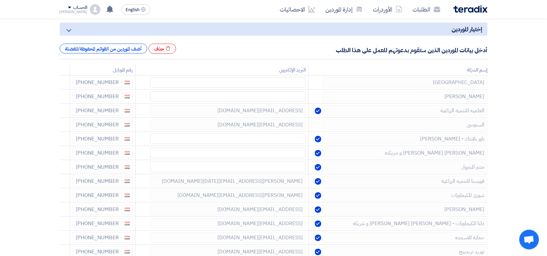
click at [0, 0] on icon at bounding box center [0, 0] width 0 height 0
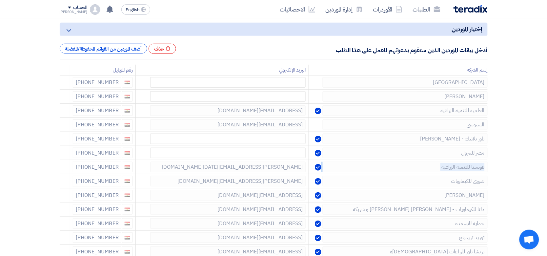
click at [0, 0] on icon at bounding box center [0, 0] width 0 height 0
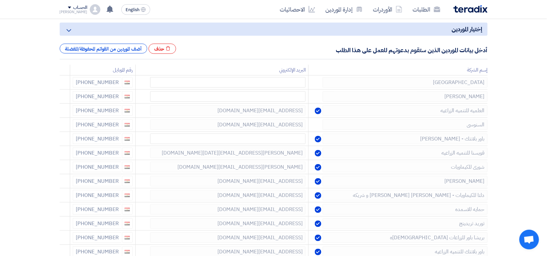
click at [0, 0] on icon at bounding box center [0, 0] width 0 height 0
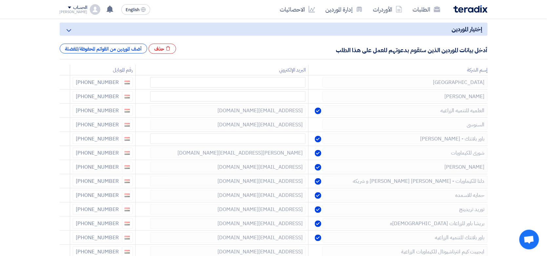
click at [0, 0] on icon at bounding box center [0, 0] width 0 height 0
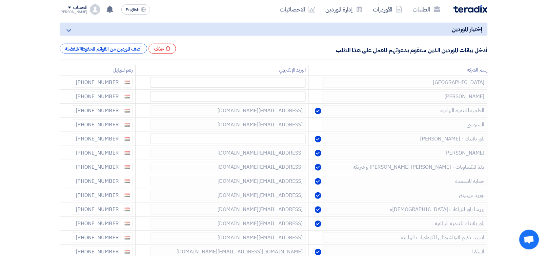
click at [0, 0] on icon at bounding box center [0, 0] width 0 height 0
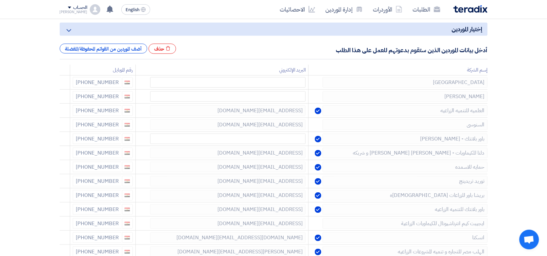
click at [0, 0] on icon at bounding box center [0, 0] width 0 height 0
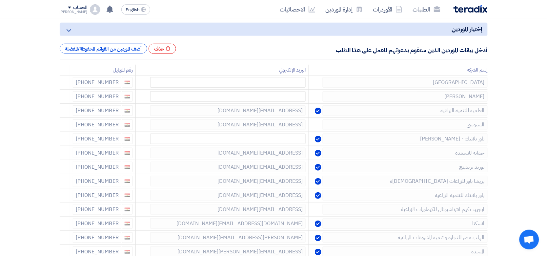
click at [0, 0] on icon at bounding box center [0, 0] width 0 height 0
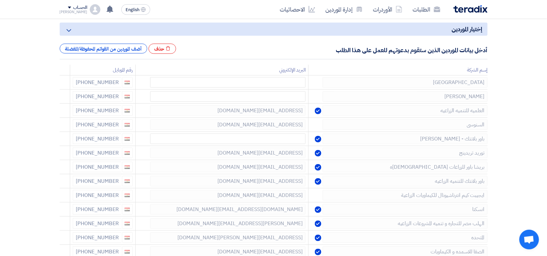
click at [0, 0] on icon at bounding box center [0, 0] width 0 height 0
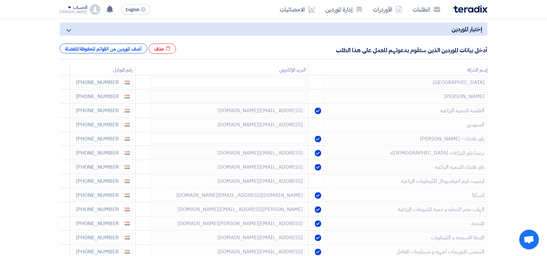
click at [0, 0] on icon at bounding box center [0, 0] width 0 height 0
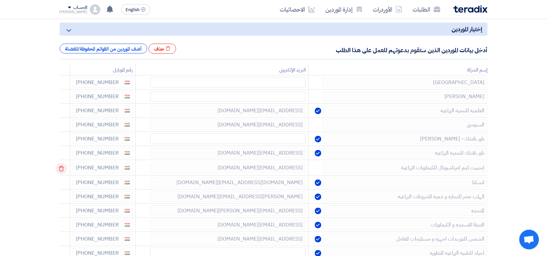
click at [62, 169] on icon at bounding box center [61, 168] width 11 height 11
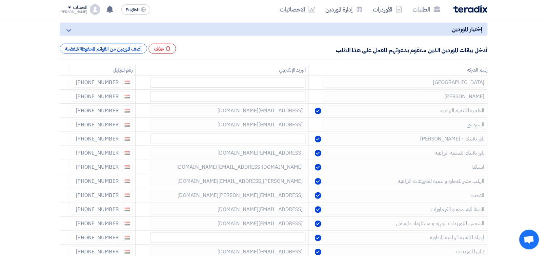
click at [0, 0] on icon at bounding box center [0, 0] width 0 height 0
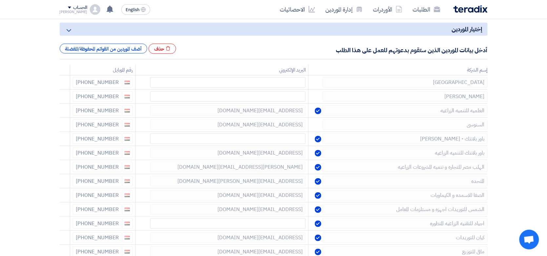
click at [0, 0] on icon at bounding box center [0, 0] width 0 height 0
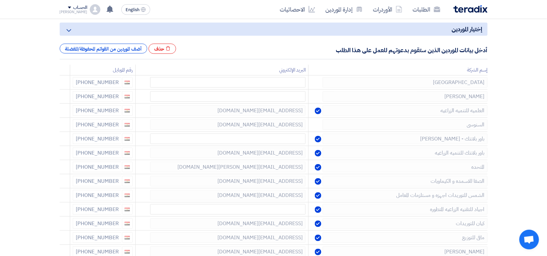
click at [0, 0] on icon at bounding box center [0, 0] width 0 height 0
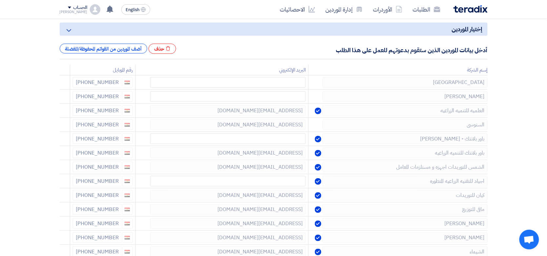
click at [0, 0] on icon at bounding box center [0, 0] width 0 height 0
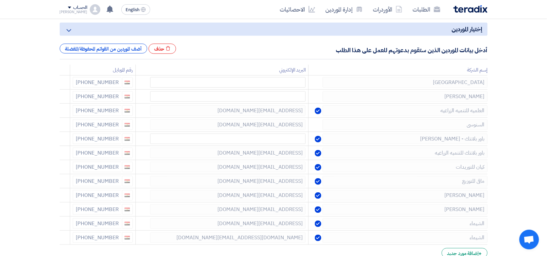
click at [0, 0] on icon at bounding box center [0, 0] width 0 height 0
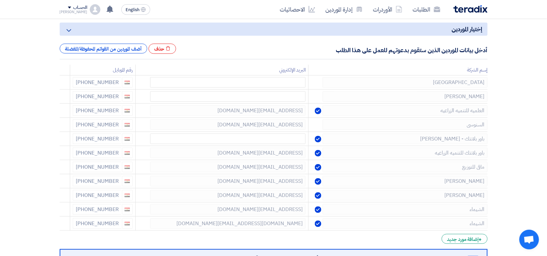
click at [0, 0] on icon at bounding box center [0, 0] width 0 height 0
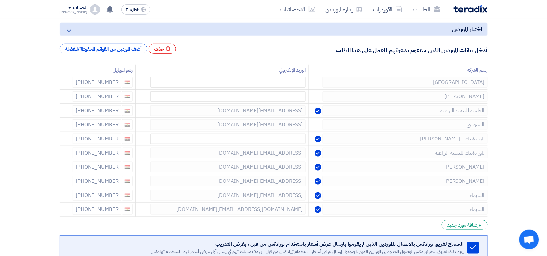
click at [0, 0] on icon at bounding box center [0, 0] width 0 height 0
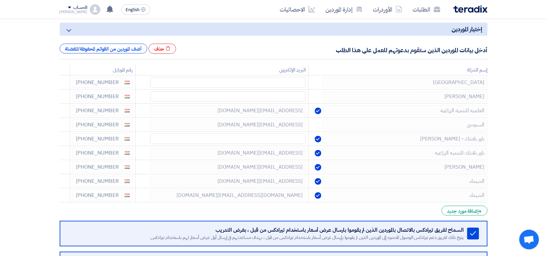
click at [0, 0] on icon at bounding box center [0, 0] width 0 height 0
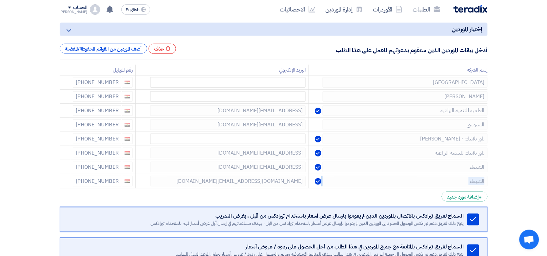
click at [0, 0] on icon at bounding box center [0, 0] width 0 height 0
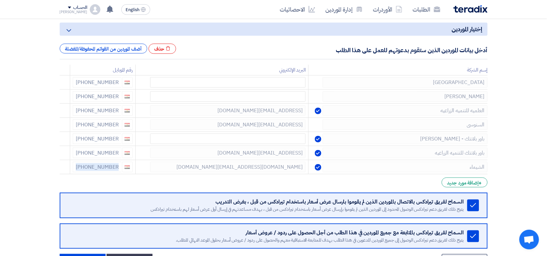
click at [0, 0] on icon at bounding box center [0, 0] width 0 height 0
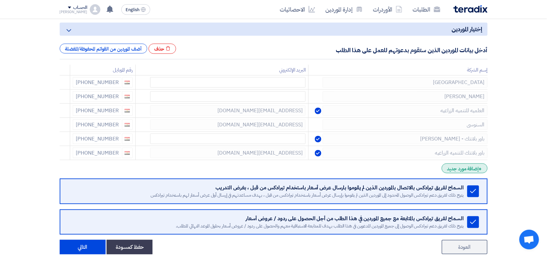
click at [459, 168] on div "+ إضافة مورد جديد" at bounding box center [465, 168] width 46 height 10
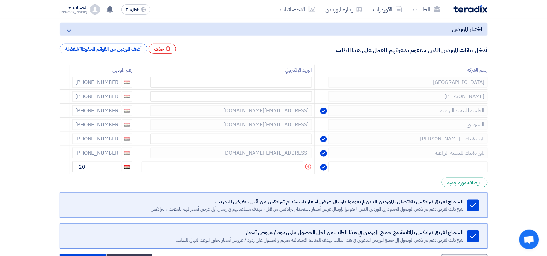
click at [463, 177] on form "إختيار الموردين Minimize/Maximize Category أدخل بيانات الموردين الذين ستقوم بدع…" at bounding box center [274, 146] width 428 height 246
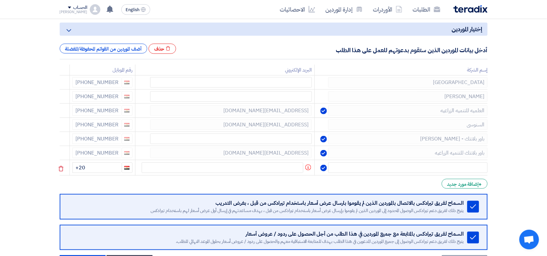
click at [465, 174] on td at bounding box center [400, 167] width 173 height 15
click at [466, 170] on input "text" at bounding box center [407, 167] width 159 height 10
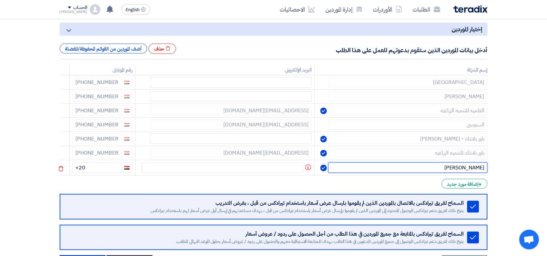
type input "[PERSON_NAME]"
type input "1"
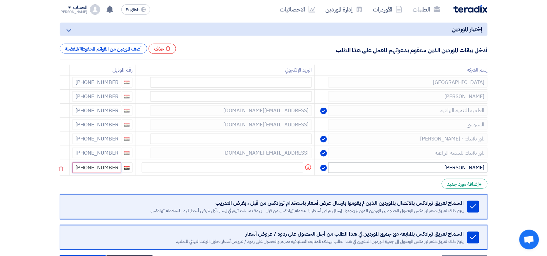
type input "[PHONE_NUMBER]"
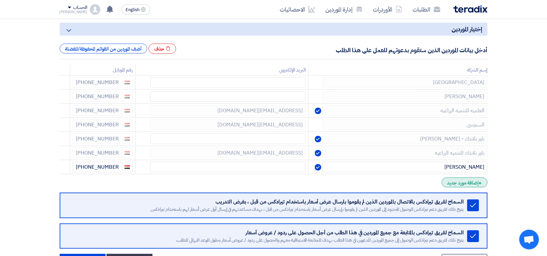
click at [471, 186] on div "+ إضافة مورد جديد" at bounding box center [465, 182] width 46 height 10
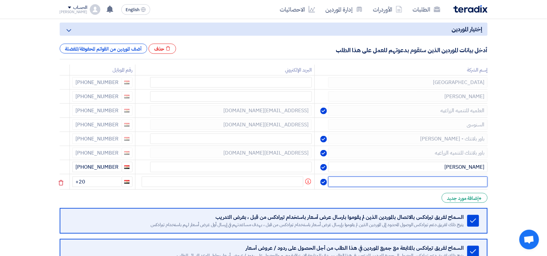
click at [460, 187] on input "text" at bounding box center [407, 181] width 159 height 10
type input "جرينوفا"
type input "[PHONE_NUMBER]"
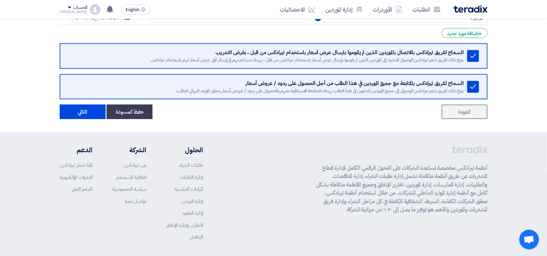
scroll to position [246, 0]
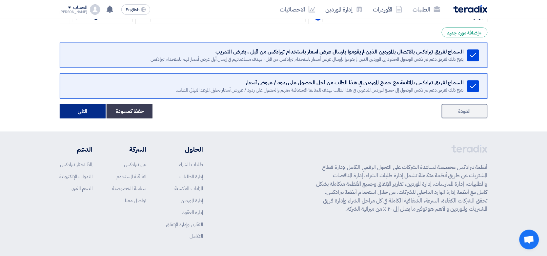
click at [68, 110] on button "التالي" at bounding box center [83, 111] width 46 height 14
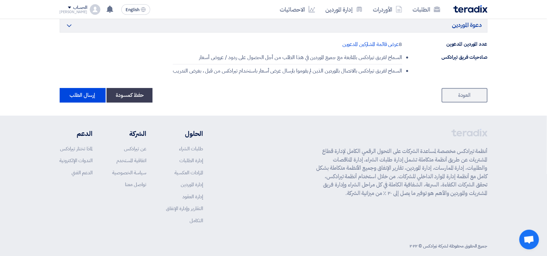
scroll to position [421, 0]
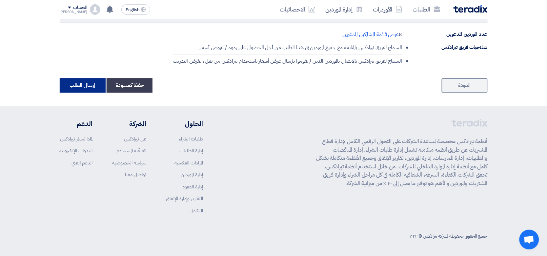
click at [86, 86] on button "إرسال الطلب" at bounding box center [83, 85] width 46 height 14
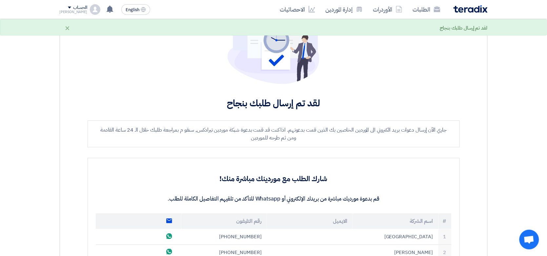
scroll to position [35, 0]
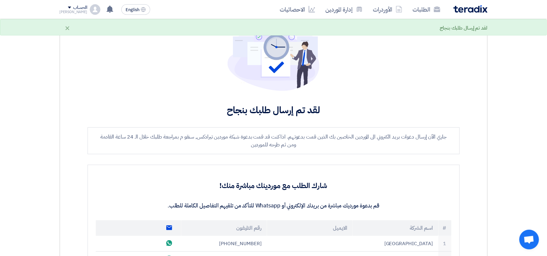
click at [463, 12] on div "الطلبات الأوردرات إدارة الموردين الاحصائيات" at bounding box center [359, 9] width 257 height 15
click at [465, 9] on img at bounding box center [471, 9] width 34 height 8
